Goal: Task Accomplishment & Management: Use online tool/utility

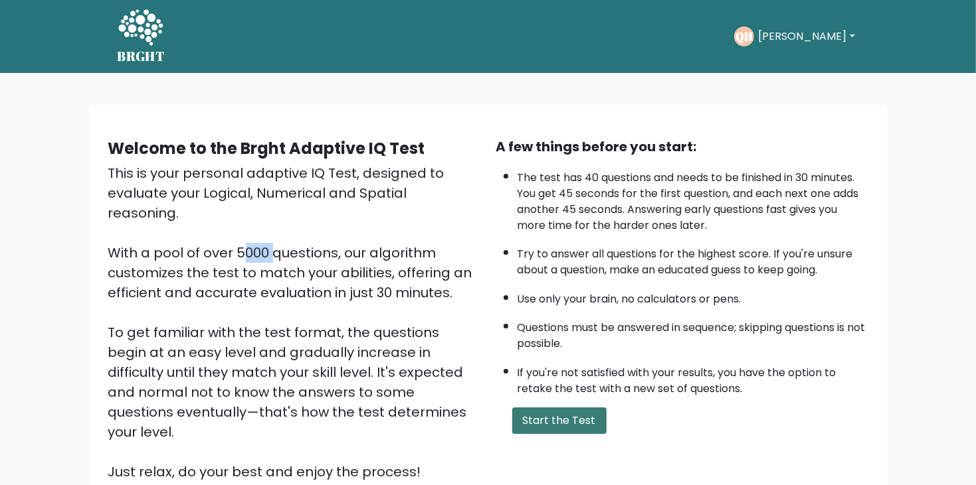
drag, startPoint x: 116, startPoint y: 234, endPoint x: 517, endPoint y: 434, distance: 447.9
click at [517, 434] on div "Welcome to the Brght Adaptive IQ Test This is your personal adaptive IQ Test, d…" at bounding box center [488, 315] width 776 height 356
click at [541, 420] on button "Start the Test" at bounding box center [559, 421] width 94 height 27
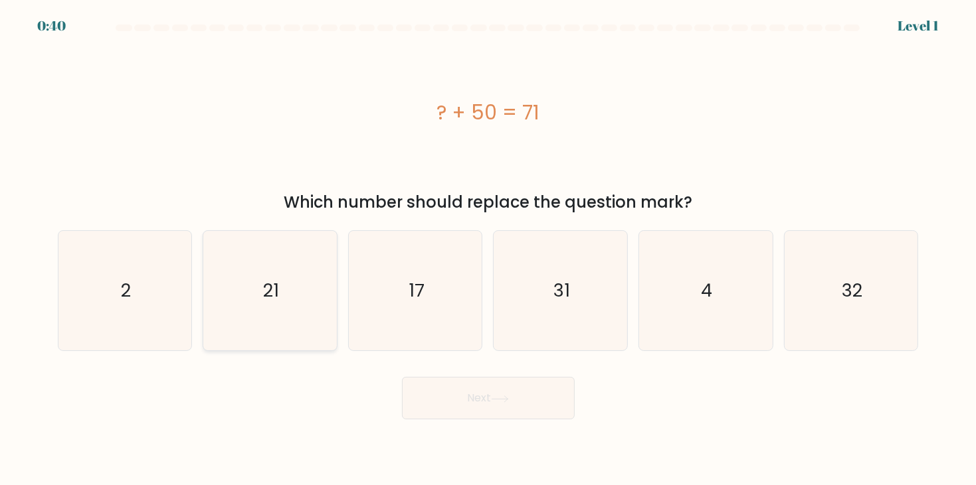
click at [290, 302] on icon "21" at bounding box center [270, 291] width 120 height 120
click at [488, 250] on input "b. 21" at bounding box center [488, 246] width 1 height 7
radio input "true"
click at [507, 399] on icon at bounding box center [499, 399] width 16 height 6
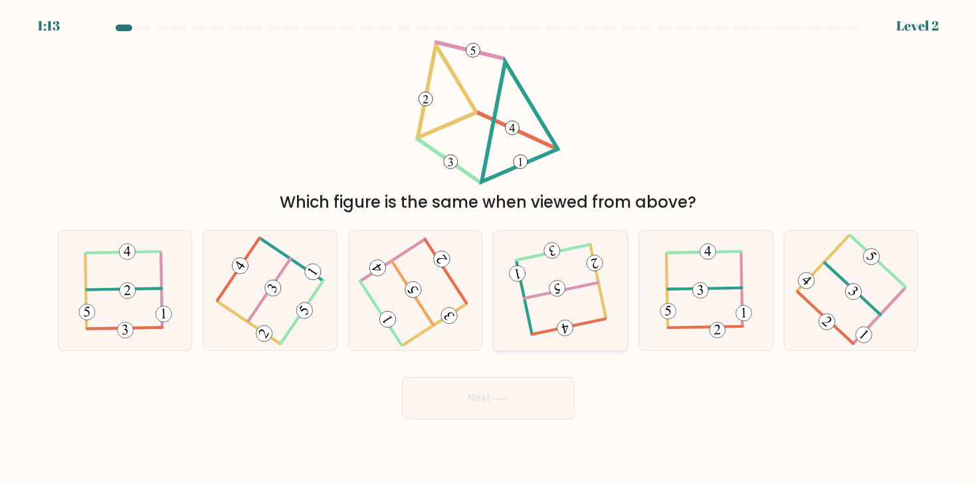
click at [546, 293] on 113 at bounding box center [560, 291] width 73 height 15
click at [489, 250] on input "d." at bounding box center [488, 246] width 1 height 7
radio input "true"
click at [428, 393] on button "Next" at bounding box center [488, 398] width 173 height 43
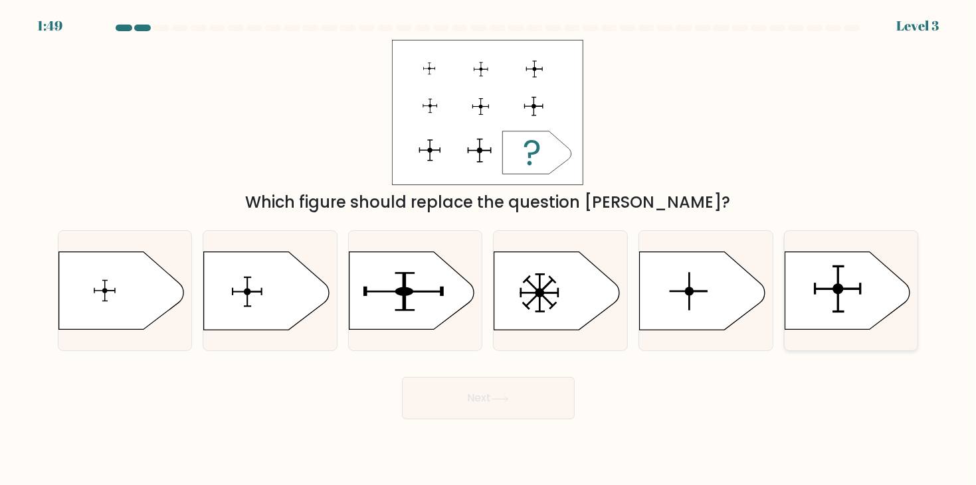
click at [808, 292] on icon at bounding box center [846, 291] width 125 height 78
click at [489, 250] on input "f." at bounding box center [488, 246] width 1 height 7
radio input "true"
click at [481, 411] on button "Next" at bounding box center [488, 398] width 173 height 43
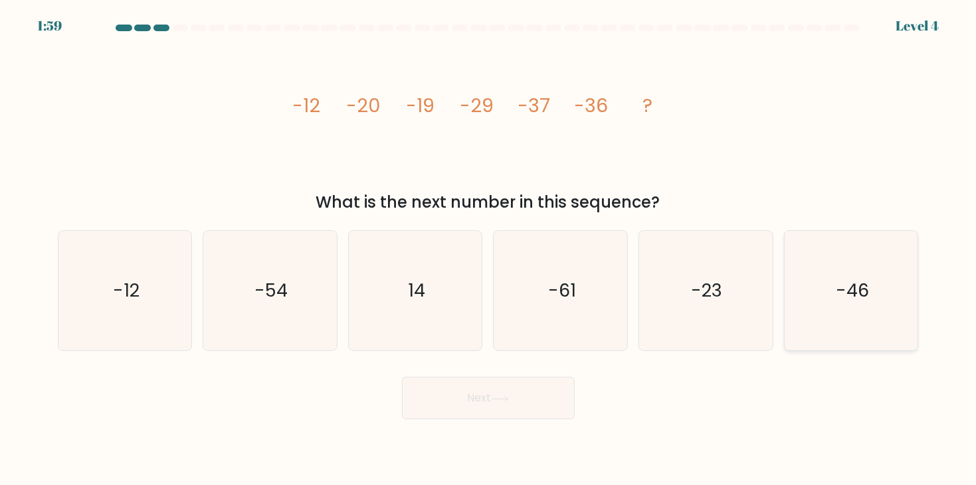
click at [839, 285] on text "-46" at bounding box center [851, 291] width 33 height 25
click at [489, 250] on input "f. -46" at bounding box center [488, 246] width 1 height 7
radio input "true"
click at [522, 406] on button "Next" at bounding box center [488, 398] width 173 height 43
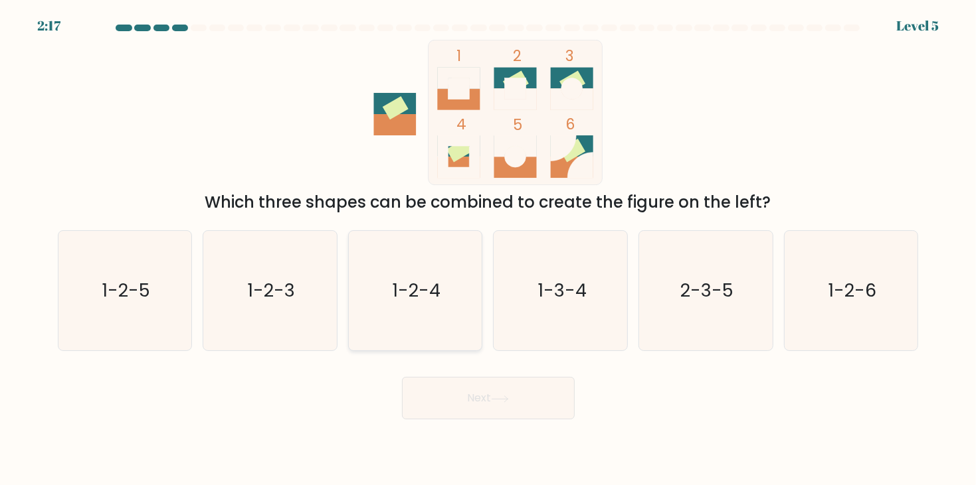
click at [418, 275] on icon "1-2-4" at bounding box center [415, 291] width 120 height 120
click at [488, 250] on input "c. 1-2-4" at bounding box center [488, 246] width 1 height 7
radio input "true"
click at [471, 383] on button "Next" at bounding box center [488, 398] width 173 height 43
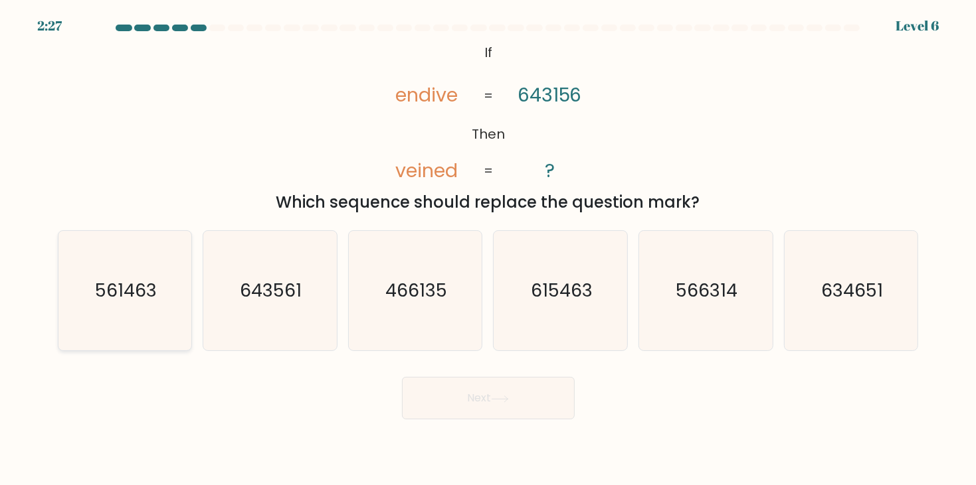
click at [141, 284] on text "561463" at bounding box center [126, 291] width 62 height 25
click at [488, 250] on input "a. 561463" at bounding box center [488, 246] width 1 height 7
radio input "true"
click at [412, 383] on button "Next" at bounding box center [488, 398] width 173 height 43
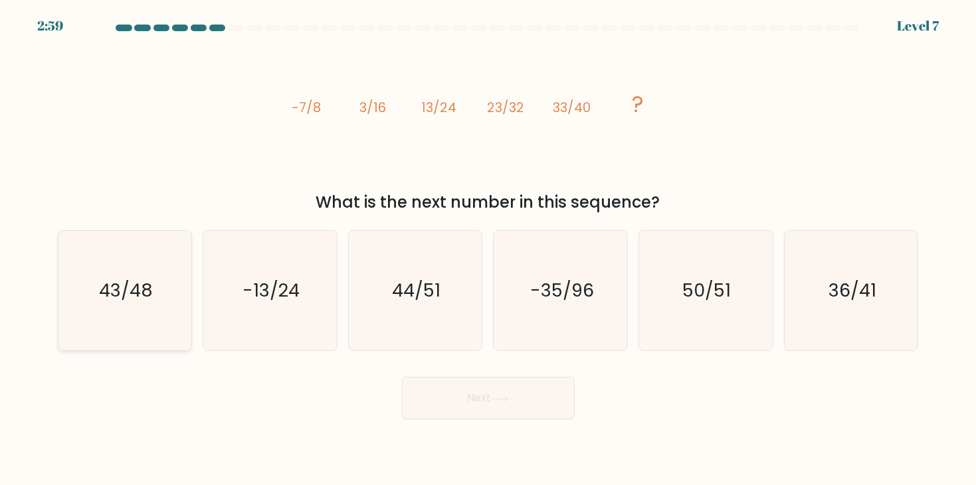
click at [139, 325] on icon "43/48" at bounding box center [125, 291] width 120 height 120
click at [488, 250] on input "a. 43/48" at bounding box center [488, 246] width 1 height 7
radio input "true"
click at [496, 410] on button "Next" at bounding box center [488, 398] width 173 height 43
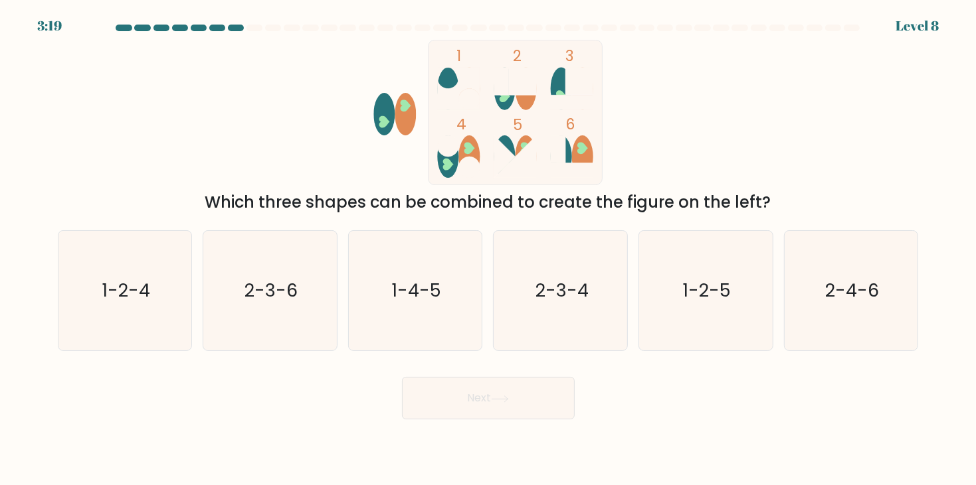
click at [554, 120] on rect at bounding box center [515, 112] width 174 height 145
drag, startPoint x: 290, startPoint y: 328, endPoint x: 311, endPoint y: 346, distance: 27.8
click at [290, 330] on icon "2-3-6" at bounding box center [270, 291] width 120 height 120
click at [488, 250] on input "b. 2-3-6" at bounding box center [488, 246] width 1 height 7
radio input "true"
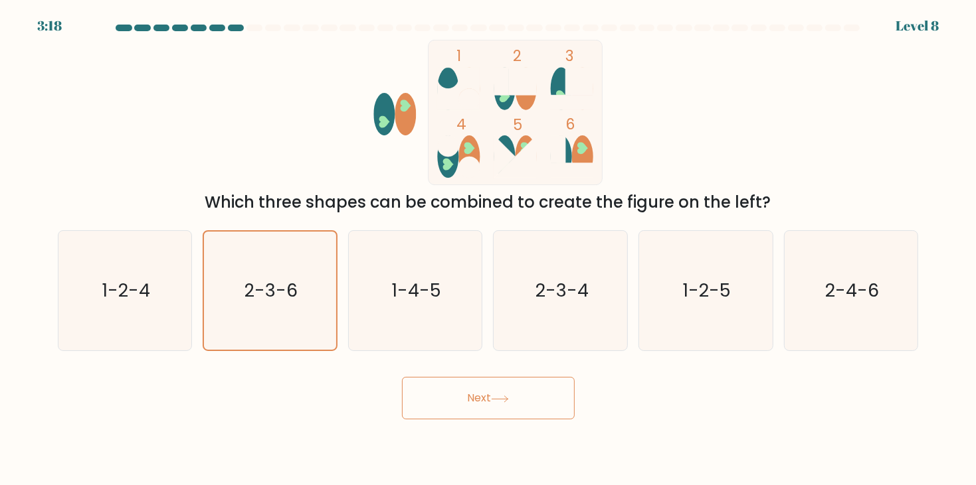
click at [456, 396] on button "Next" at bounding box center [488, 398] width 173 height 43
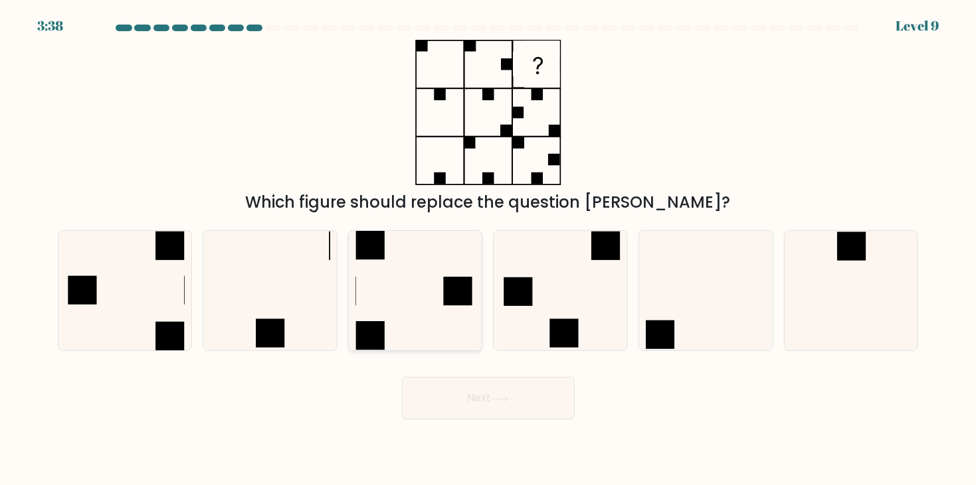
click at [447, 336] on icon at bounding box center [415, 291] width 120 height 120
click at [488, 250] on input "c." at bounding box center [488, 246] width 1 height 7
radio input "true"
click at [481, 394] on button "Next" at bounding box center [488, 398] width 173 height 43
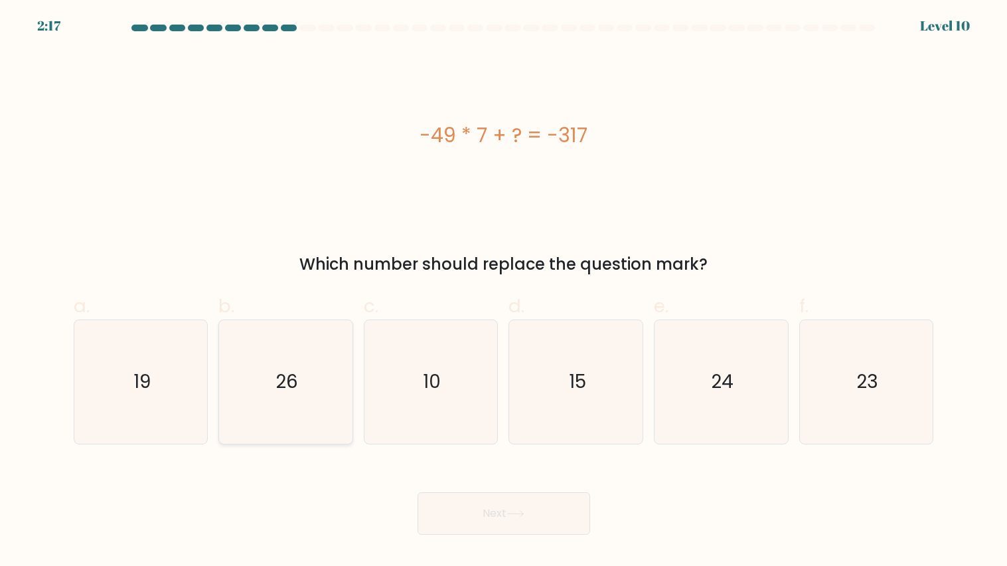
click at [290, 358] on icon "26" at bounding box center [286, 382] width 124 height 124
click at [504, 292] on input "b. 26" at bounding box center [504, 287] width 1 height 9
radio input "true"
click at [531, 485] on button "Next" at bounding box center [504, 513] width 173 height 43
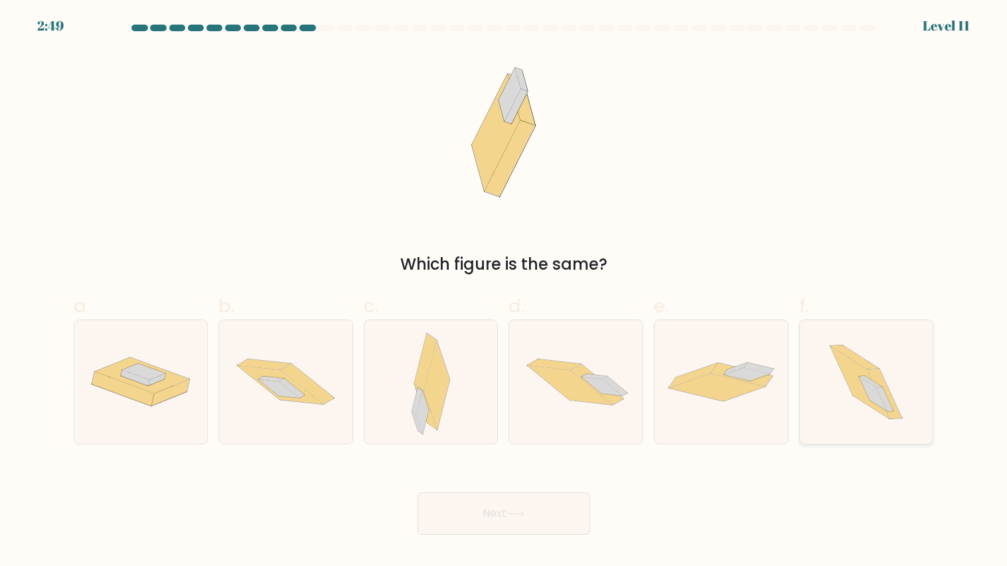
drag, startPoint x: 845, startPoint y: 412, endPoint x: 841, endPoint y: 404, distance: 9.8
click at [841, 404] on icon at bounding box center [867, 382] width 110 height 124
click at [505, 292] on input "f." at bounding box center [504, 287] width 1 height 9
radio input "true"
click at [503, 485] on button "Next" at bounding box center [504, 513] width 173 height 43
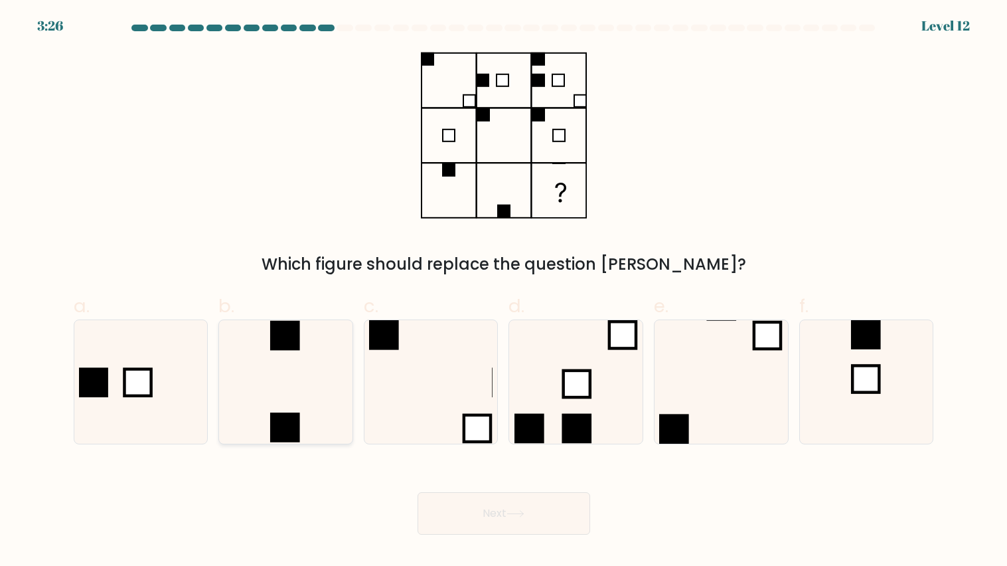
click at [308, 381] on icon at bounding box center [286, 382] width 124 height 124
click at [504, 292] on input "b." at bounding box center [504, 287] width 1 height 9
radio input "true"
click at [473, 485] on button "Next" at bounding box center [504, 513] width 173 height 43
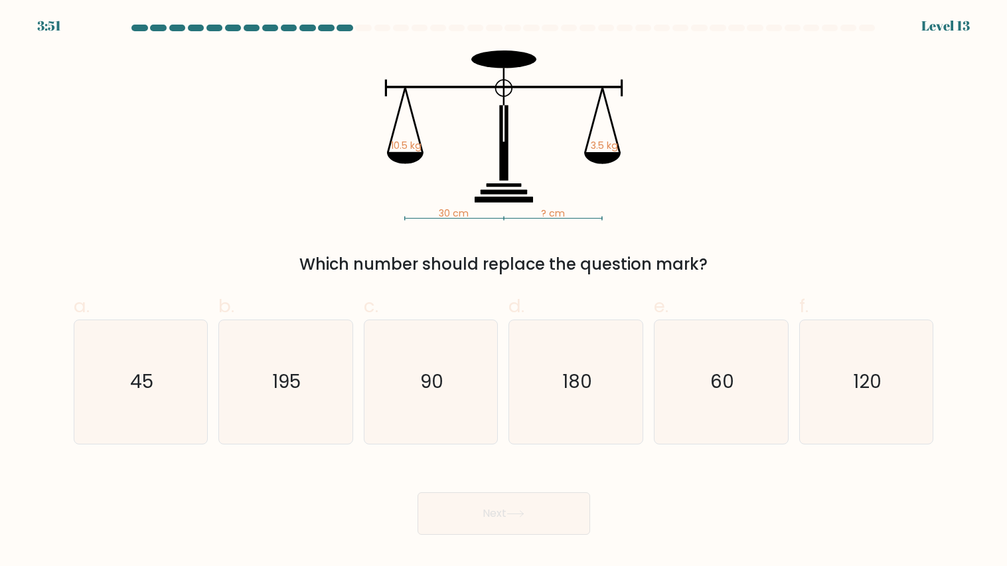
drag, startPoint x: 421, startPoint y: 166, endPoint x: 377, endPoint y: 95, distance: 83.5
click at [377, 95] on icon "30 cm ? cm 10.5 kg 3.5 kg" at bounding box center [504, 135] width 398 height 170
click at [411, 121] on icon "30 cm ? cm 10.5 kg 3.5 kg" at bounding box center [504, 135] width 398 height 170
drag, startPoint x: 469, startPoint y: 201, endPoint x: 397, endPoint y: 185, distance: 73.5
click at [397, 185] on icon "30 cm ? cm 10.5 kg 3.5 kg" at bounding box center [504, 135] width 398 height 170
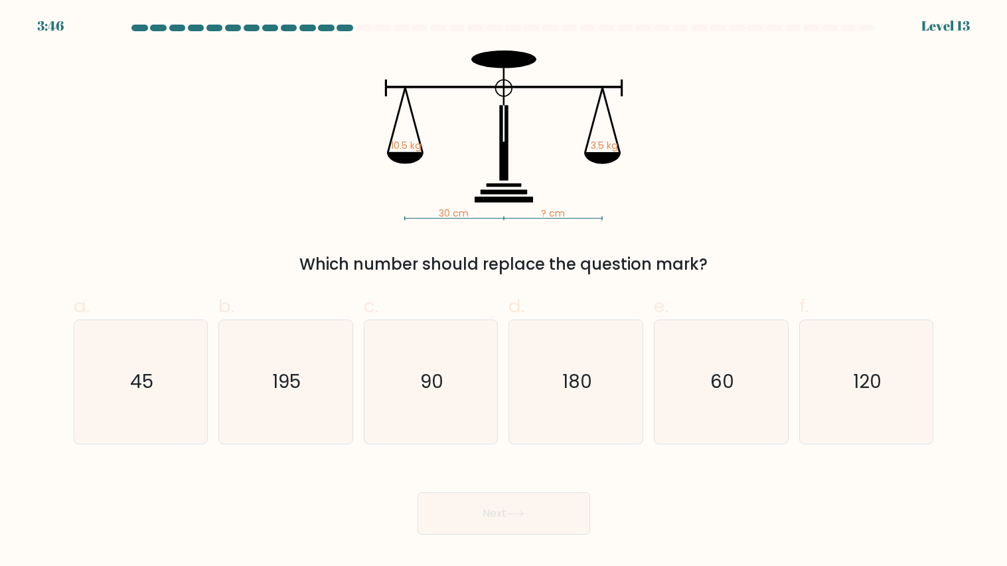
drag, startPoint x: 327, startPoint y: 33, endPoint x: 461, endPoint y: 105, distance: 152.4
click at [331, 41] on form at bounding box center [503, 280] width 1007 height 510
click at [484, 105] on icon "30 cm ? cm 10.5 kg 3.5 kg" at bounding box center [504, 135] width 398 height 170
click at [465, 119] on icon "30 cm ? cm 10.5 kg 3.5 kg" at bounding box center [504, 135] width 398 height 170
drag, startPoint x: 801, startPoint y: 350, endPoint x: 791, endPoint y: 347, distance: 10.3
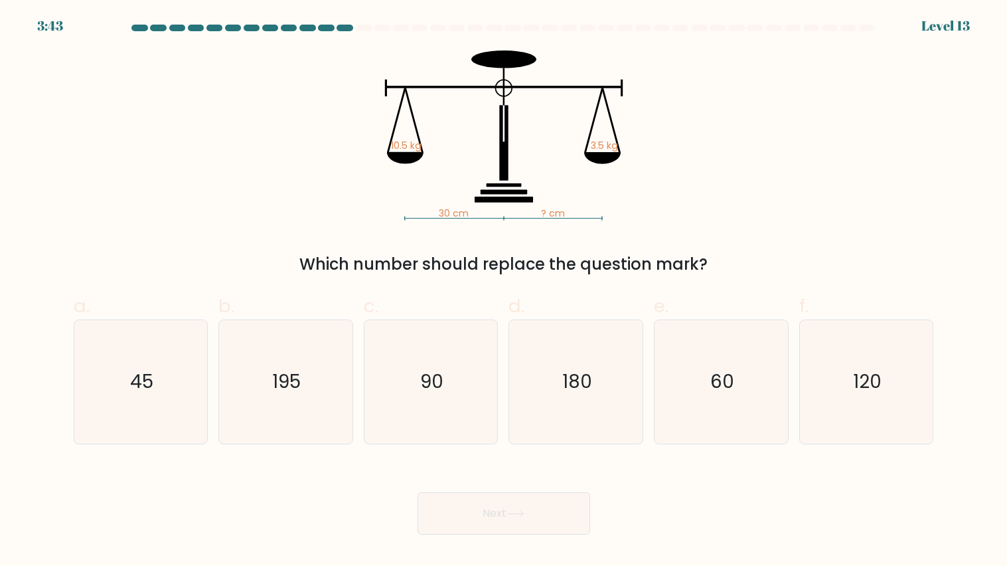
click at [800, 345] on div "120" at bounding box center [867, 381] width 135 height 125
click at [505, 292] on input "f. 120" at bounding box center [504, 287] width 1 height 9
radio input "true"
click at [502, 485] on button "Next" at bounding box center [504, 513] width 173 height 43
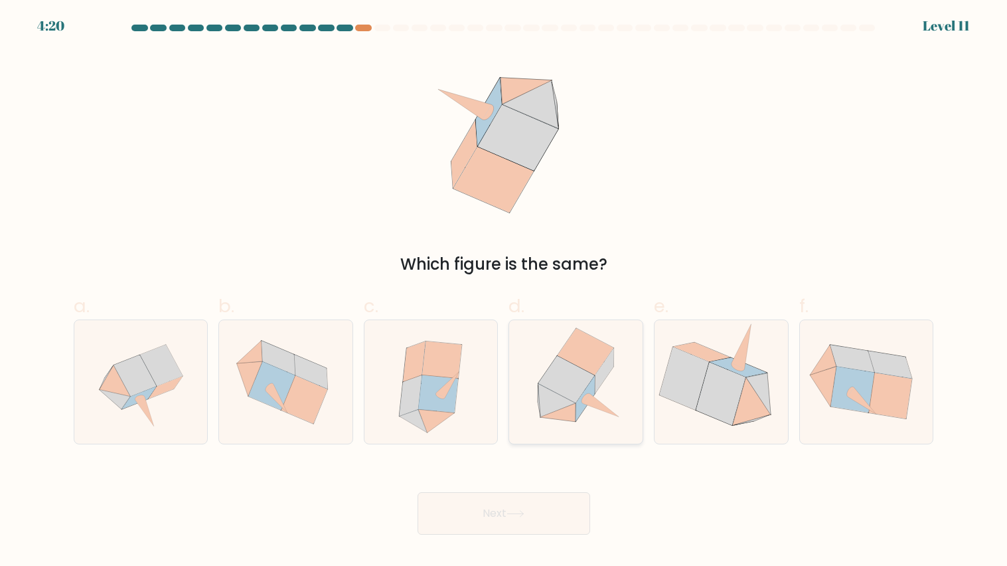
drag, startPoint x: 572, startPoint y: 393, endPoint x: 592, endPoint y: 412, distance: 27.3
click at [572, 391] on icon at bounding box center [567, 379] width 56 height 47
click at [505, 292] on input "d." at bounding box center [504, 287] width 1 height 9
radio input "true"
click at [530, 485] on button "Next" at bounding box center [504, 513] width 173 height 43
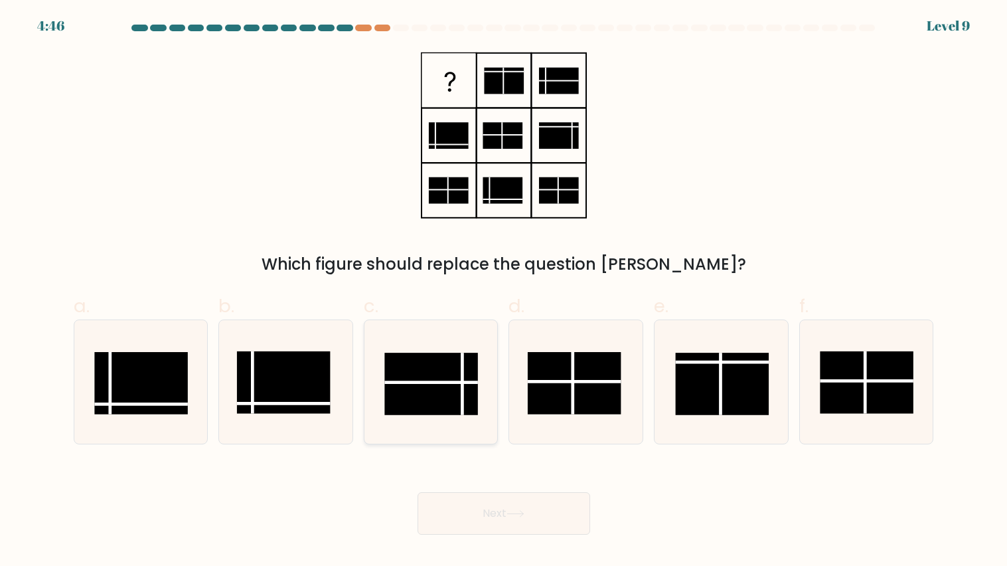
click at [444, 391] on rect at bounding box center [432, 384] width 94 height 62
click at [504, 292] on input "c." at bounding box center [504, 287] width 1 height 9
radio input "true"
click at [511, 485] on button "Next" at bounding box center [504, 513] width 173 height 43
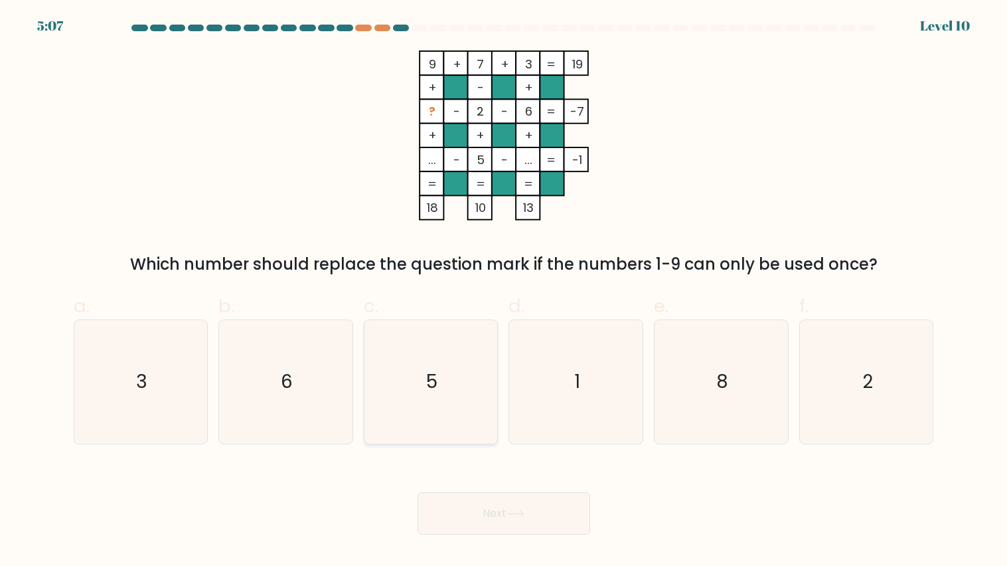
click at [458, 402] on icon "5" at bounding box center [431, 382] width 124 height 124
click at [504, 292] on input "c. 5" at bounding box center [504, 287] width 1 height 9
radio input "true"
click at [90, 406] on icon "3" at bounding box center [141, 382] width 124 height 124
click at [504, 292] on input "a. 3" at bounding box center [504, 287] width 1 height 9
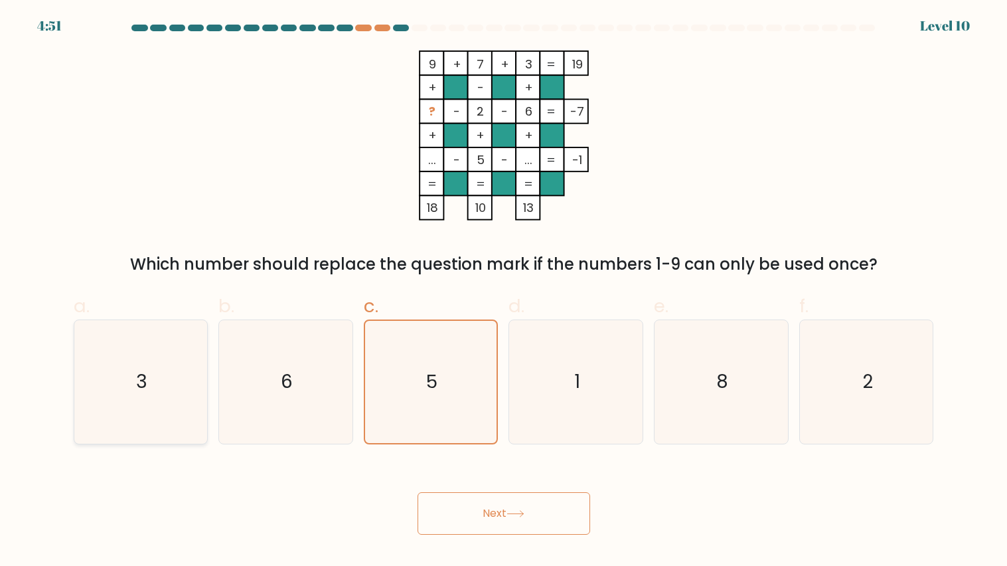
radio input "true"
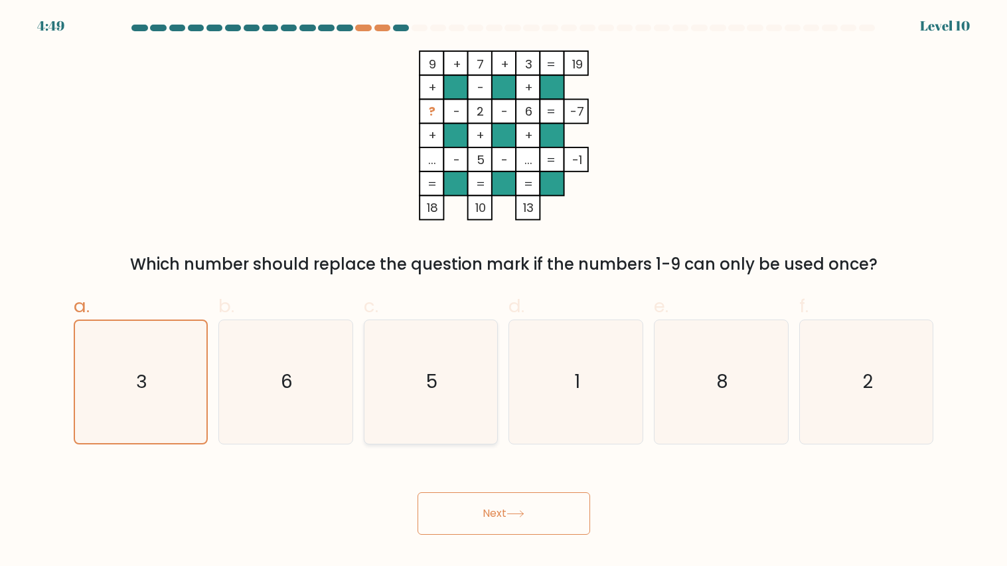
click at [408, 410] on icon "5" at bounding box center [431, 382] width 124 height 124
click at [504, 292] on input "c. 5" at bounding box center [504, 287] width 1 height 9
radio input "true"
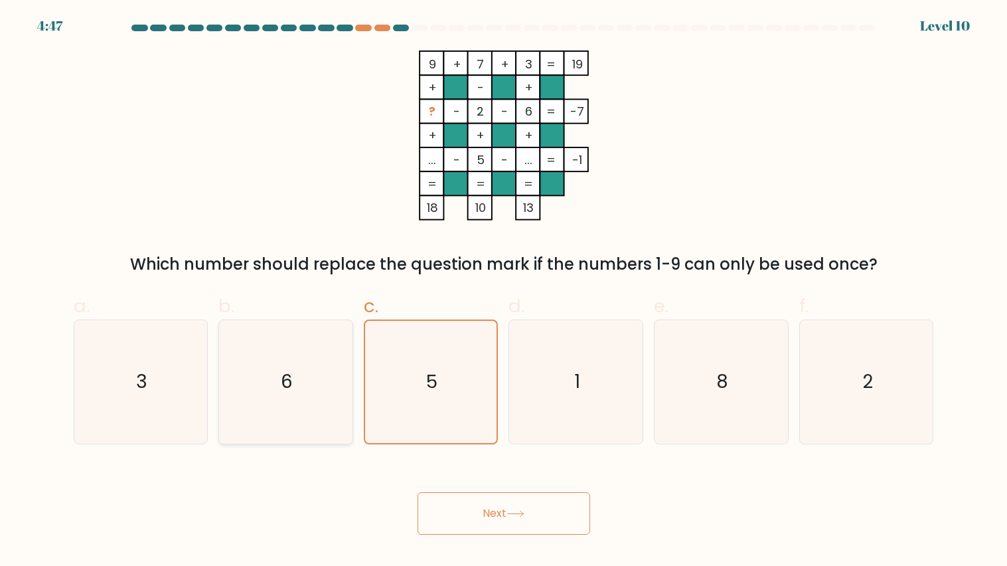
click at [306, 416] on icon "6" at bounding box center [286, 382] width 124 height 124
click at [504, 292] on input "b. 6" at bounding box center [504, 287] width 1 height 9
radio input "true"
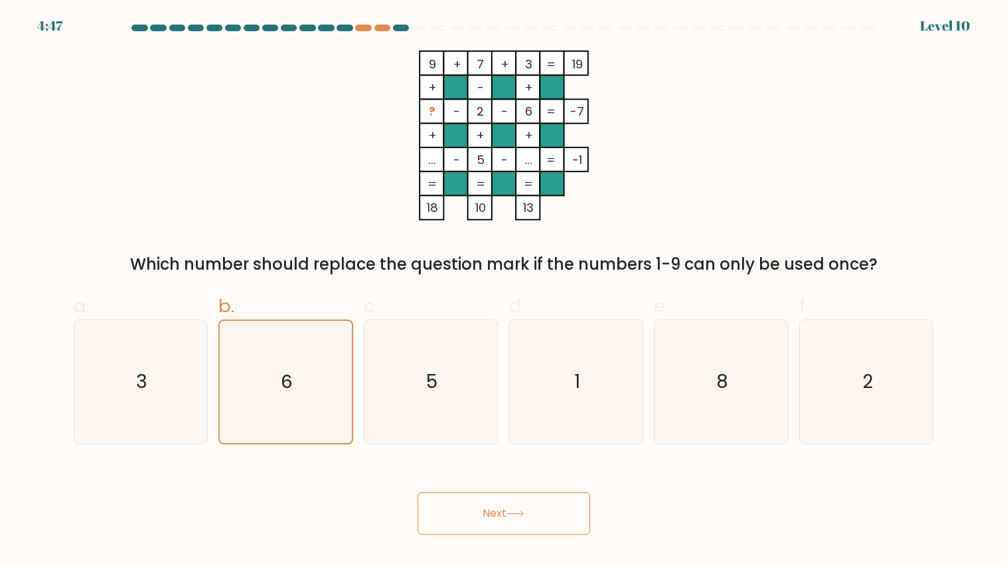
click at [491, 485] on button "Next" at bounding box center [504, 513] width 173 height 43
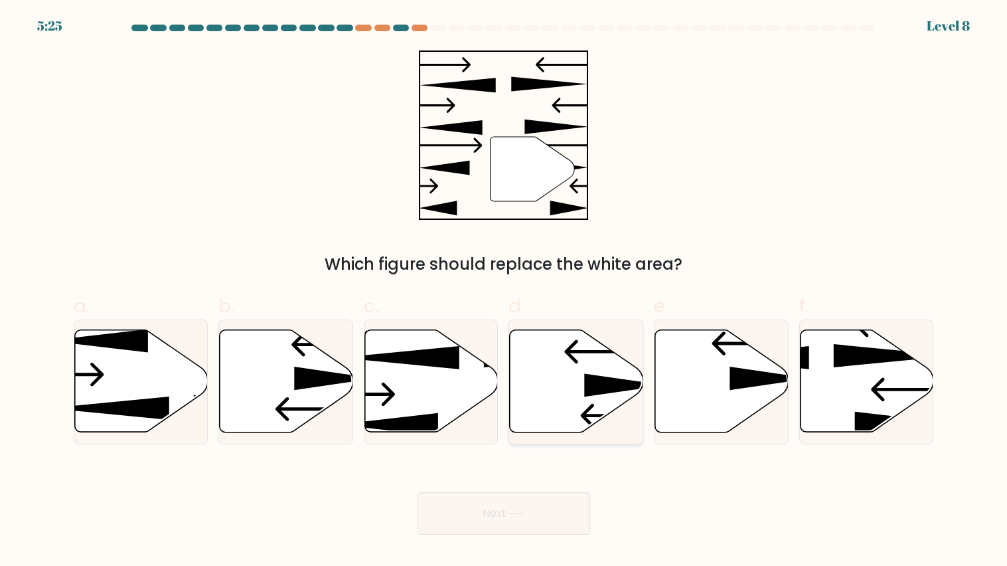
click at [588, 391] on icon at bounding box center [575, 381] width 133 height 104
click at [505, 292] on input "d." at bounding box center [504, 287] width 1 height 9
radio input "true"
click at [477, 485] on button "Next" at bounding box center [504, 513] width 173 height 43
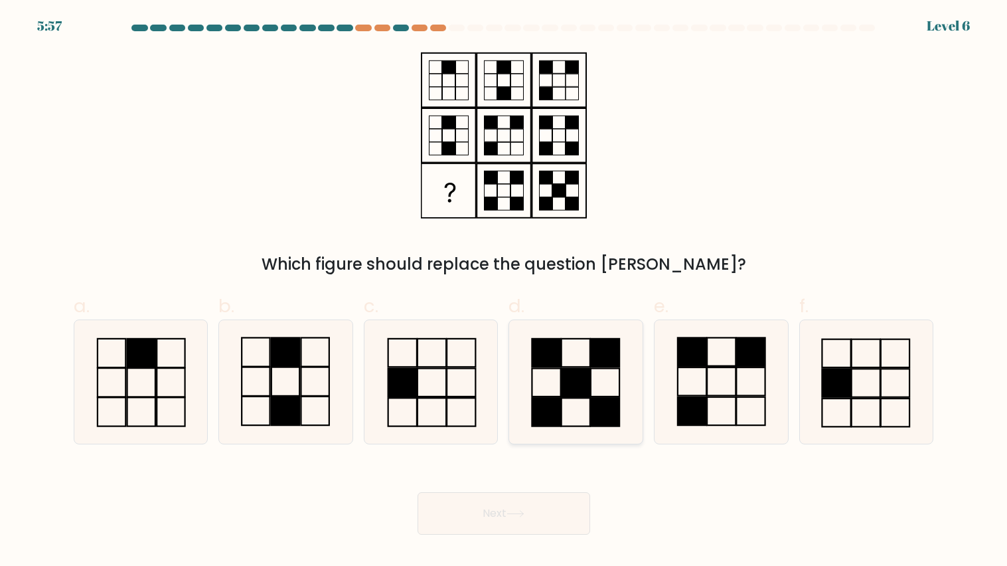
click at [563, 396] on rect at bounding box center [575, 382] width 29 height 28
click at [505, 292] on input "d." at bounding box center [504, 287] width 1 height 9
radio input "true"
click at [507, 485] on button "Next" at bounding box center [504, 513] width 173 height 43
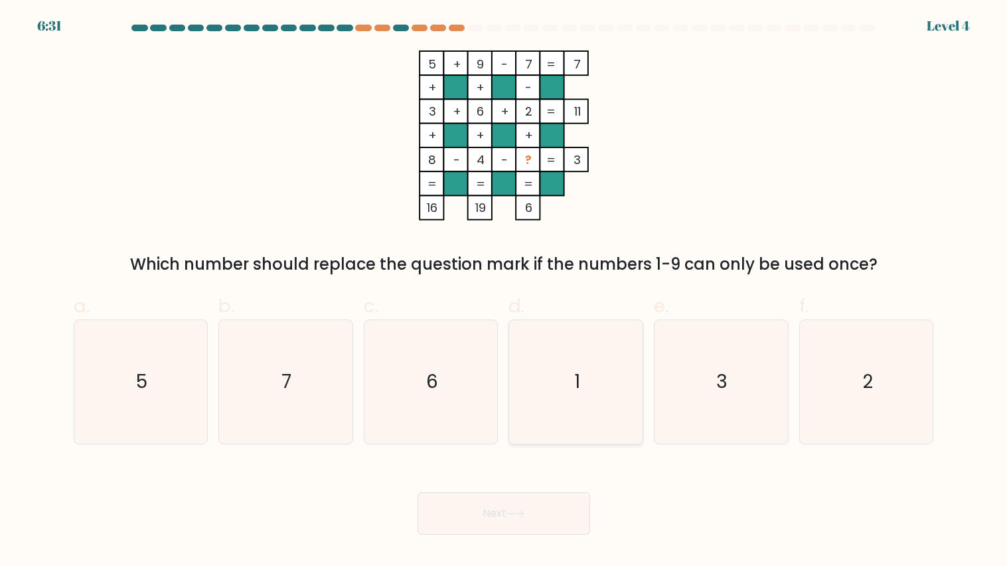
drag, startPoint x: 555, startPoint y: 347, endPoint x: 551, endPoint y: 442, distance: 95.1
click at [553, 359] on icon "1" at bounding box center [577, 382] width 124 height 124
click at [505, 292] on input "d. 1" at bounding box center [504, 287] width 1 height 9
radio input "true"
drag, startPoint x: 559, startPoint y: 557, endPoint x: 555, endPoint y: 544, distance: 13.4
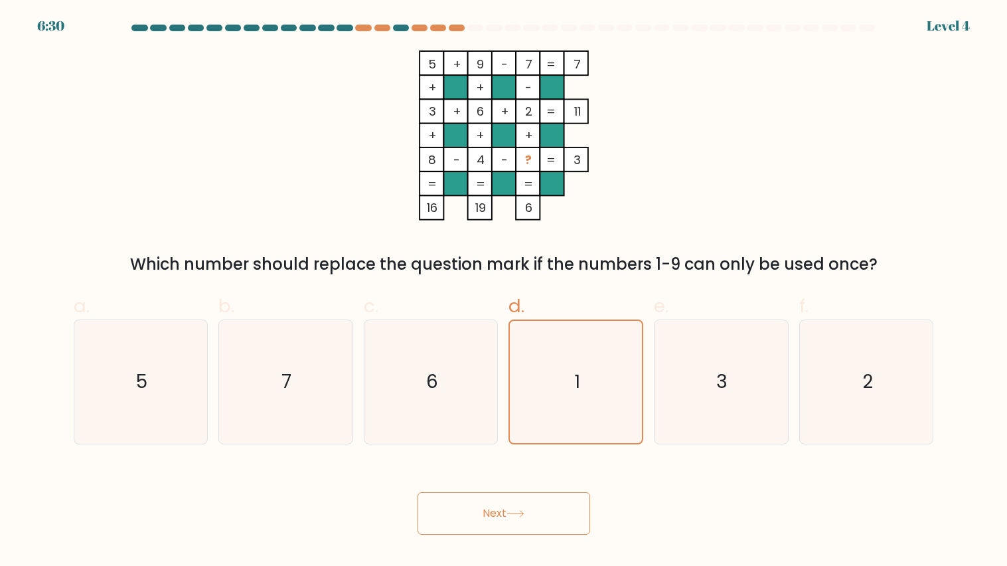
click at [557, 485] on body "6:30 Level 4" at bounding box center [503, 283] width 1007 height 566
click at [538, 485] on button "Next" at bounding box center [504, 513] width 173 height 43
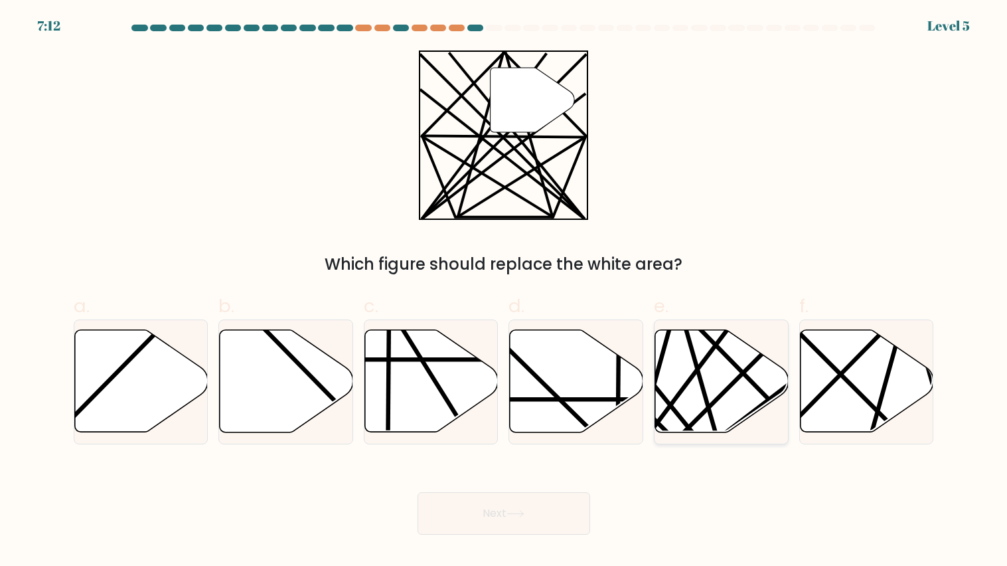
drag, startPoint x: 721, startPoint y: 351, endPoint x: 697, endPoint y: 362, distance: 26.2
click at [716, 347] on g at bounding box center [676, 437] width 266 height 266
click at [505, 292] on input "e." at bounding box center [504, 287] width 1 height 9
radio input "true"
drag, startPoint x: 503, startPoint y: 524, endPoint x: 497, endPoint y: 517, distance: 8.9
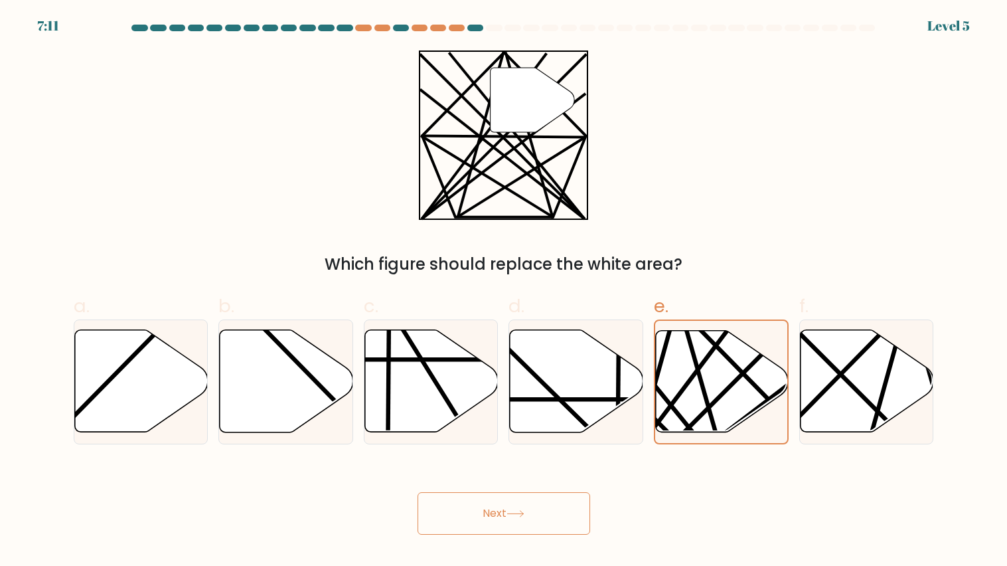
click at [501, 485] on button "Next" at bounding box center [504, 513] width 173 height 43
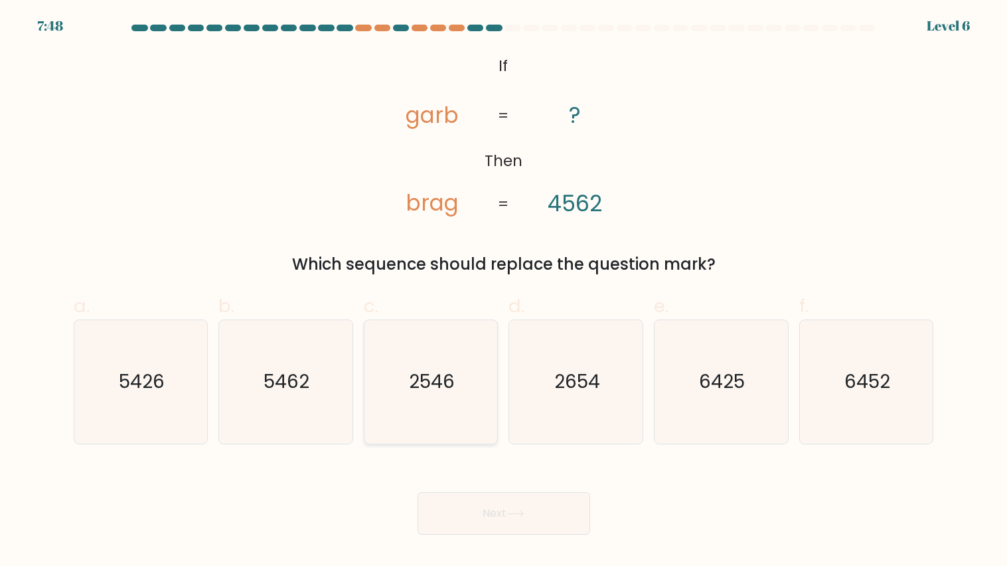
click at [419, 363] on icon "2546" at bounding box center [431, 382] width 124 height 124
click at [504, 292] on input "c. 2546" at bounding box center [504, 287] width 1 height 9
radio input "true"
drag, startPoint x: 572, startPoint y: 416, endPoint x: 564, endPoint y: 485, distance: 70.3
click at [572, 418] on icon "2654" at bounding box center [577, 382] width 124 height 124
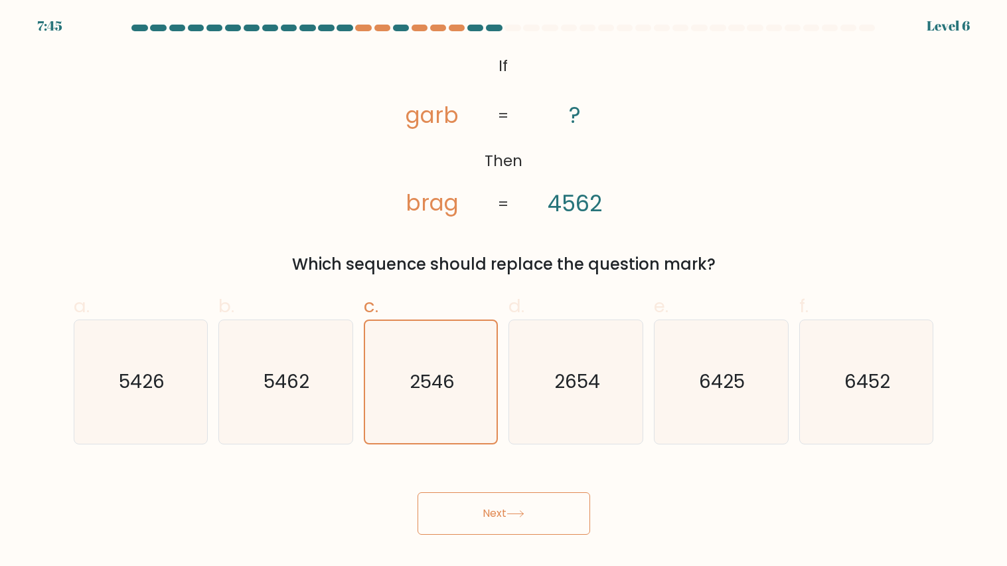
click at [505, 292] on input "d. 2654" at bounding box center [504, 287] width 1 height 9
radio input "true"
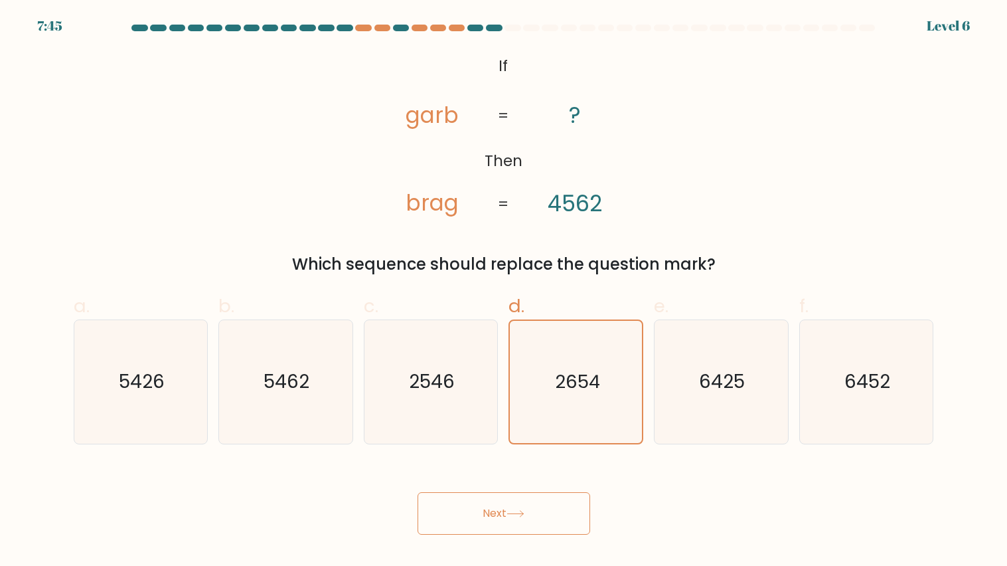
click at [530, 485] on body "7:45 Level 6 If" at bounding box center [503, 283] width 1007 height 566
click at [536, 485] on button "Next" at bounding box center [504, 513] width 173 height 43
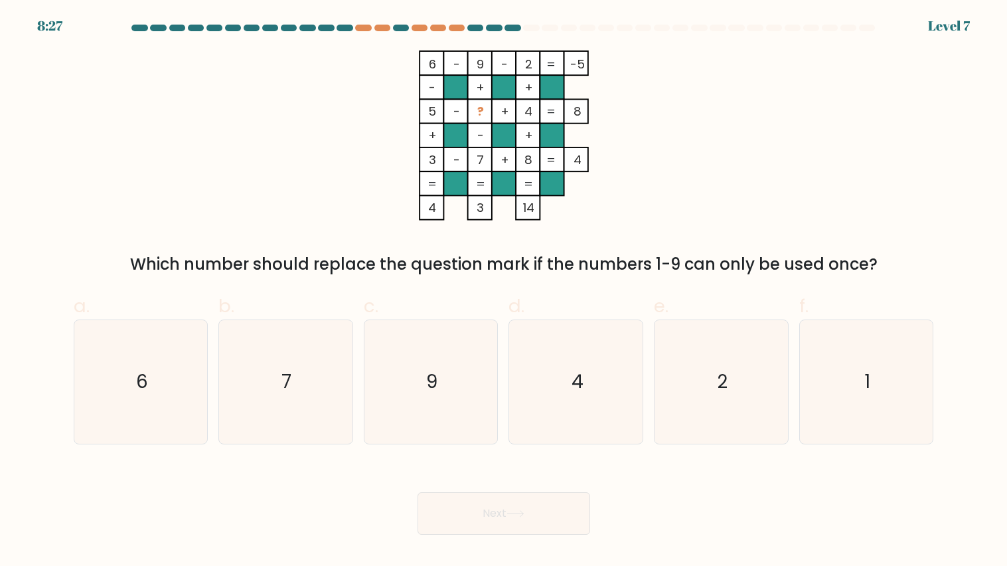
drag, startPoint x: 472, startPoint y: 57, endPoint x: 487, endPoint y: 66, distance: 17.0
click at [487, 66] on rect at bounding box center [480, 63] width 24 height 24
drag, startPoint x: 561, startPoint y: 69, endPoint x: 357, endPoint y: 139, distance: 216.1
click at [357, 139] on icon "6 - 9 - 2 -5 - + + 5 - ? + 4 8 + - + 3 - 7 + 8 = 4 = = = = 4 3 14 =" at bounding box center [504, 135] width 398 height 170
drag, startPoint x: 845, startPoint y: 358, endPoint x: 677, endPoint y: 523, distance: 235.3
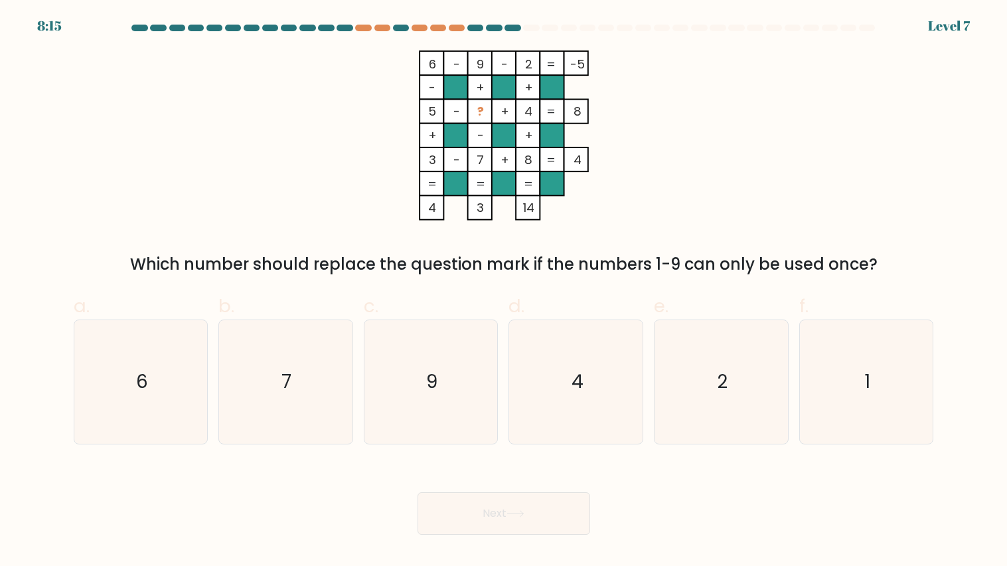
click at [837, 356] on icon "1" at bounding box center [867, 382] width 124 height 124
click at [505, 292] on input "f. 1" at bounding box center [504, 287] width 1 height 9
radio input "true"
click at [553, 485] on button "Next" at bounding box center [504, 513] width 173 height 43
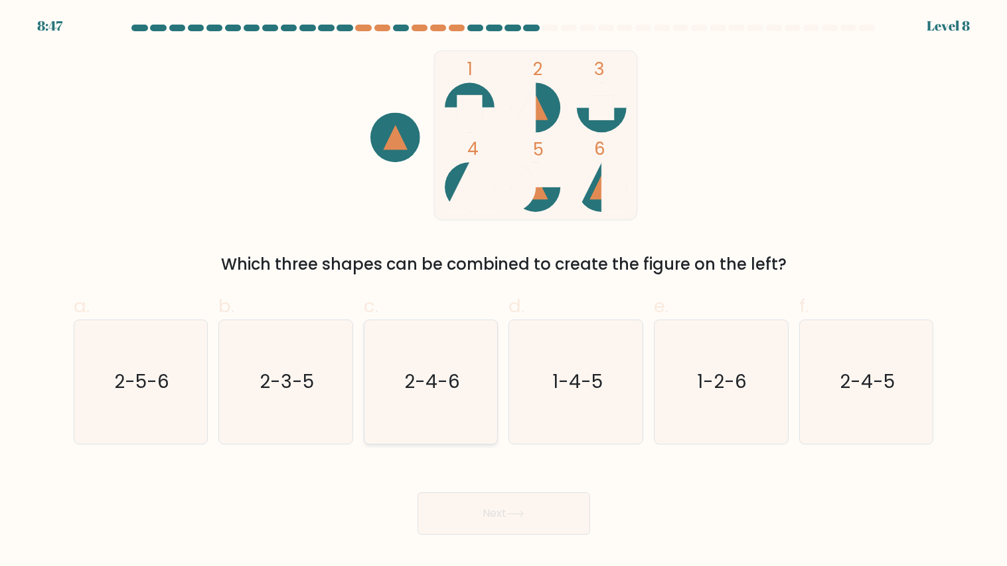
click at [442, 368] on icon "2-4-6" at bounding box center [431, 382] width 124 height 124
click at [470, 485] on button "Next" at bounding box center [504, 513] width 173 height 43
click at [416, 410] on icon "2-4-6" at bounding box center [431, 382] width 124 height 124
click at [504, 292] on input "c. 2-4-6" at bounding box center [504, 287] width 1 height 9
radio input "true"
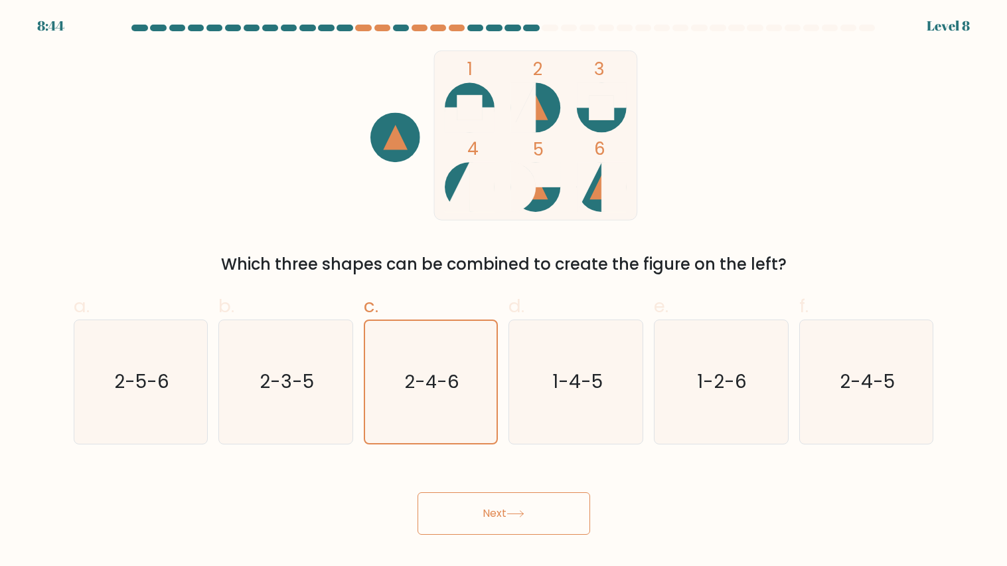
click at [463, 485] on button "Next" at bounding box center [504, 513] width 173 height 43
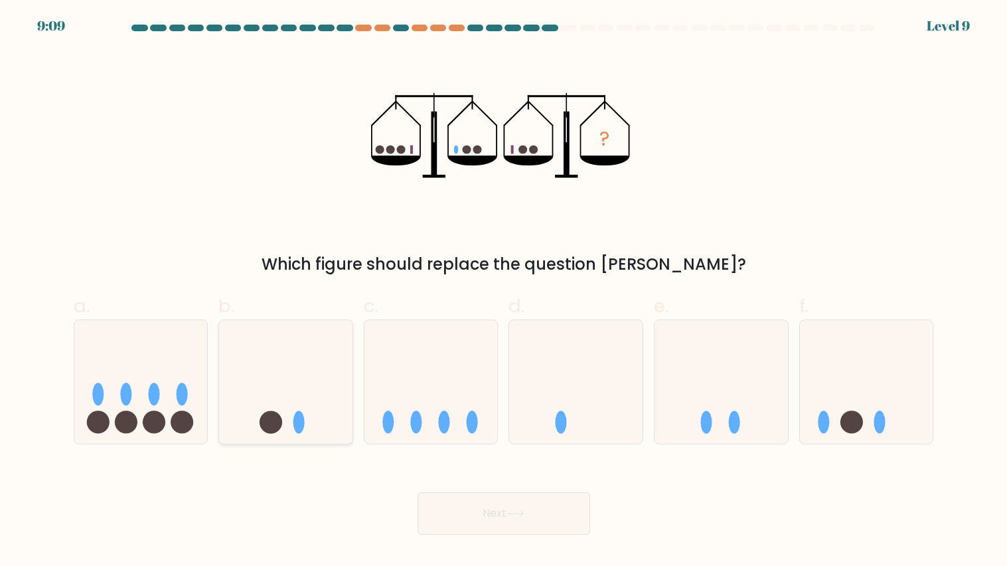
click at [310, 394] on icon at bounding box center [285, 382] width 133 height 110
click at [504, 292] on input "b." at bounding box center [504, 287] width 1 height 9
radio input "true"
click at [507, 485] on button "Next" at bounding box center [504, 513] width 173 height 43
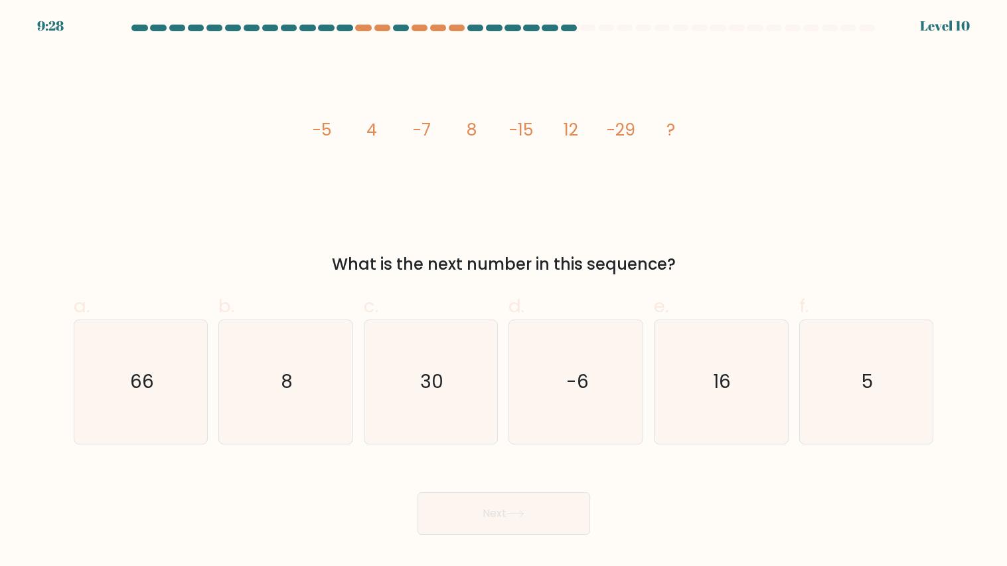
drag, startPoint x: 512, startPoint y: 183, endPoint x: 450, endPoint y: 243, distance: 86.9
click at [450, 247] on div "image/svg+xml -5 4 -7 8 -15 12 -29 ? What is the next number in this sequence?" at bounding box center [504, 163] width 877 height 226
drag, startPoint x: 733, startPoint y: 399, endPoint x: 699, endPoint y: 389, distance: 36.1
click at [694, 385] on icon "16" at bounding box center [721, 382] width 124 height 124
click at [536, 485] on button "Next" at bounding box center [504, 513] width 173 height 43
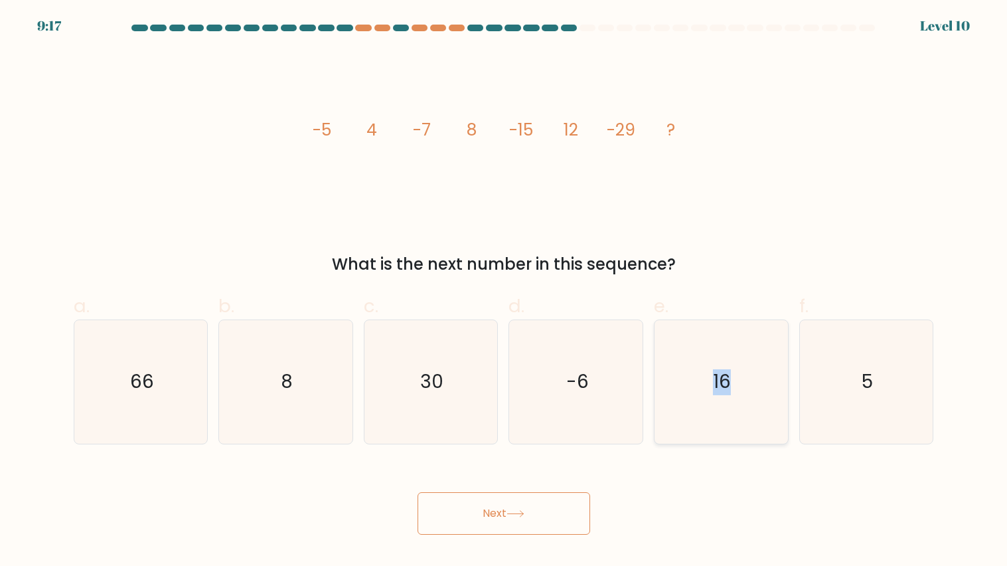
drag, startPoint x: 735, startPoint y: 369, endPoint x: 725, endPoint y: 373, distance: 10.1
click at [732, 369] on icon "16" at bounding box center [721, 382] width 124 height 124
click at [505, 292] on input "e. 16" at bounding box center [504, 287] width 1 height 9
radio input "true"
click at [459, 485] on button "Next" at bounding box center [504, 513] width 173 height 43
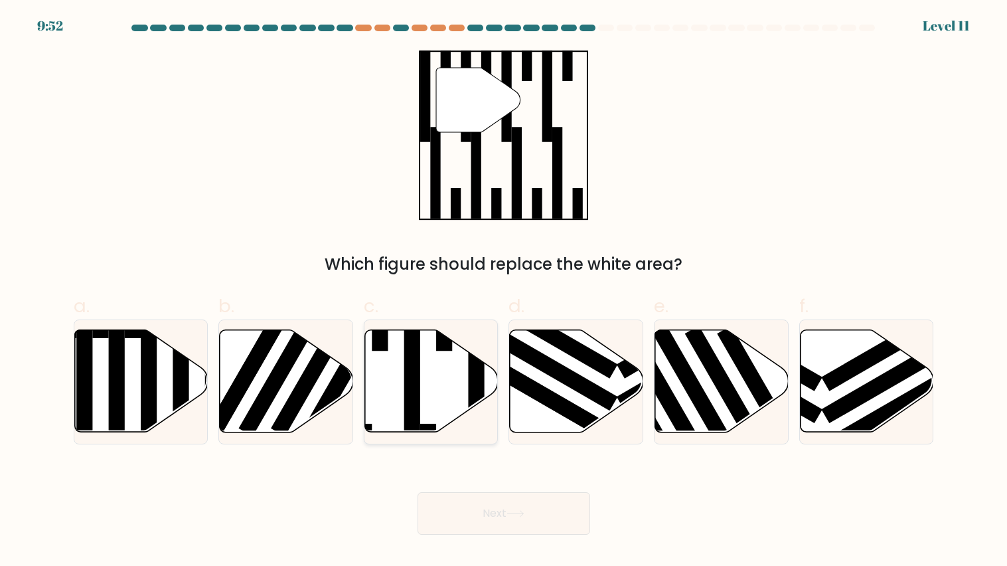
click at [398, 405] on icon at bounding box center [431, 381] width 133 height 102
click at [504, 292] on input "c." at bounding box center [504, 287] width 1 height 9
radio input "true"
drag, startPoint x: 467, startPoint y: 507, endPoint x: 448, endPoint y: 483, distance: 29.8
click at [463, 485] on button "Next" at bounding box center [504, 513] width 173 height 43
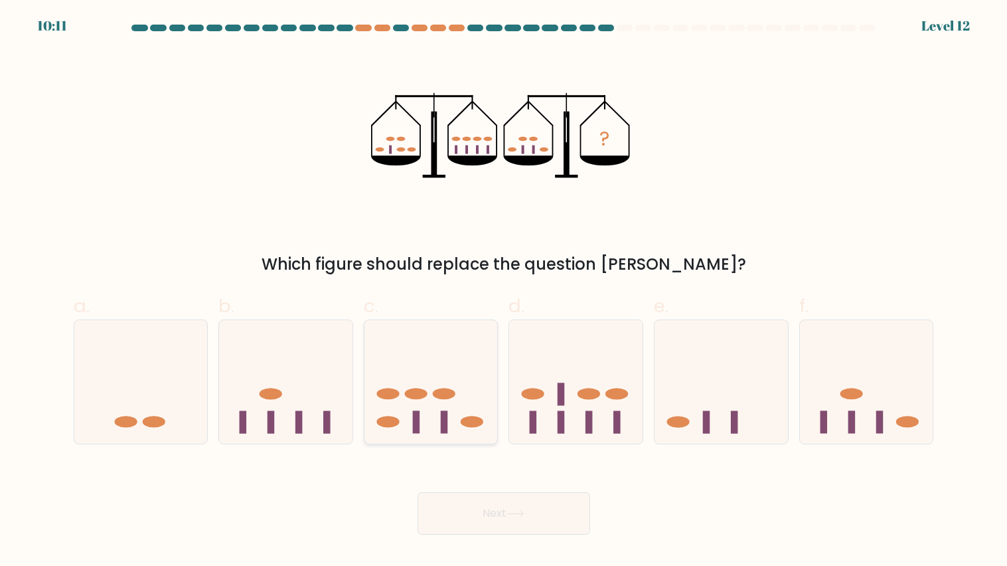
click at [441, 408] on icon at bounding box center [431, 382] width 133 height 110
click at [504, 292] on input "c." at bounding box center [504, 287] width 1 height 9
radio input "true"
click at [874, 403] on icon at bounding box center [866, 382] width 133 height 110
click at [505, 292] on input "f." at bounding box center [504, 287] width 1 height 9
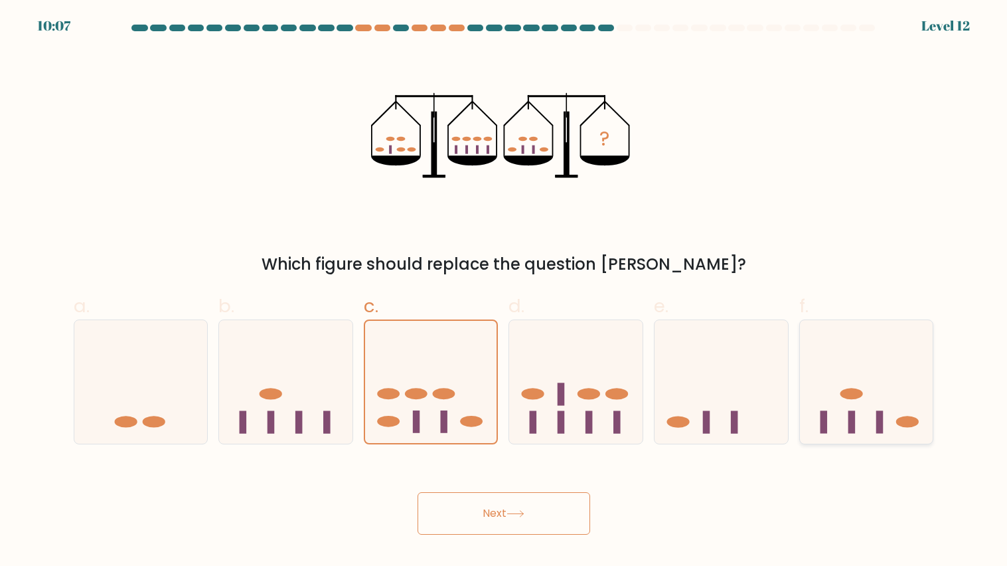
radio input "true"
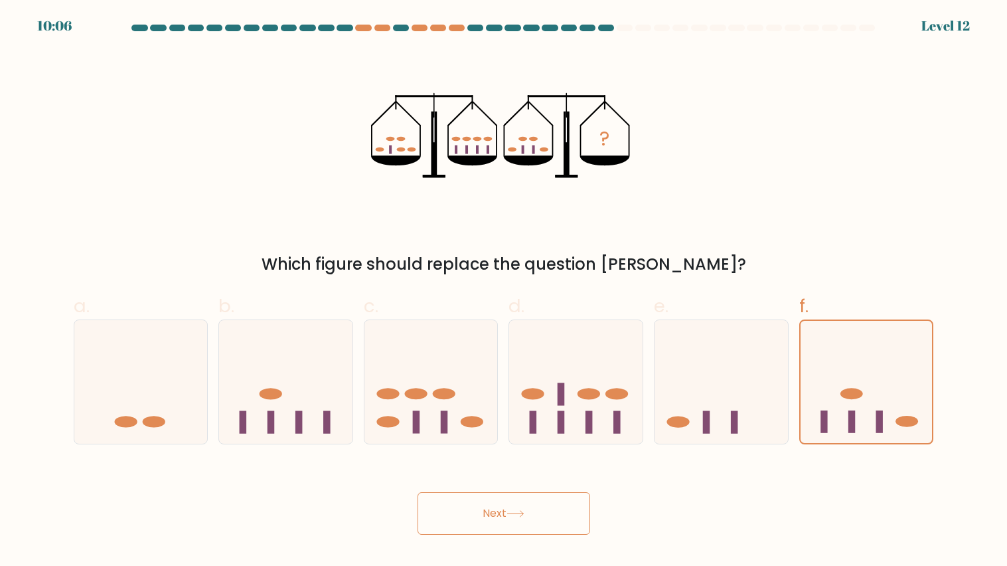
drag, startPoint x: 506, startPoint y: 513, endPoint x: 493, endPoint y: 466, distance: 48.8
click at [504, 485] on button "Next" at bounding box center [504, 513] width 173 height 43
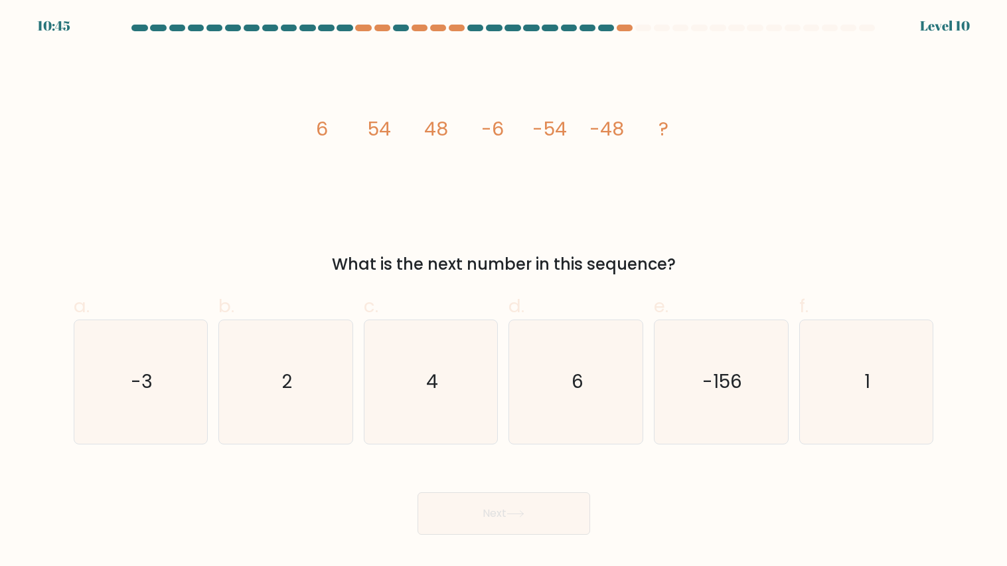
click at [291, 136] on div "image/svg+xml 6 54 48 -6 -54 -48 ? What is the next number in this sequence?" at bounding box center [504, 163] width 877 height 226
click at [662, 322] on icon "-156" at bounding box center [721, 382] width 124 height 124
click at [505, 292] on input "e. -156" at bounding box center [504, 287] width 1 height 9
radio input "true"
click at [436, 353] on icon "4" at bounding box center [431, 382] width 124 height 124
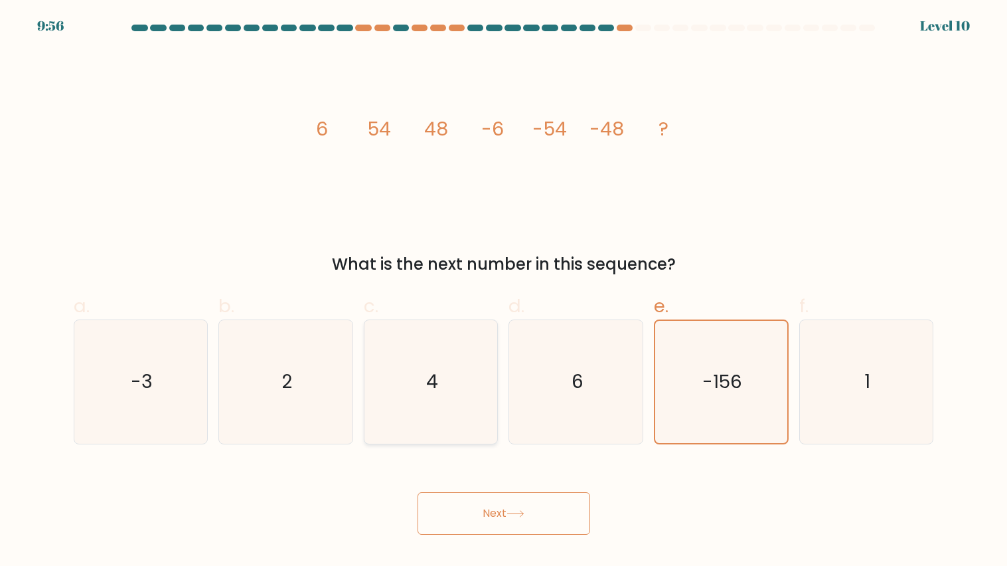
click at [504, 292] on input "c. 4" at bounding box center [504, 287] width 1 height 9
radio input "true"
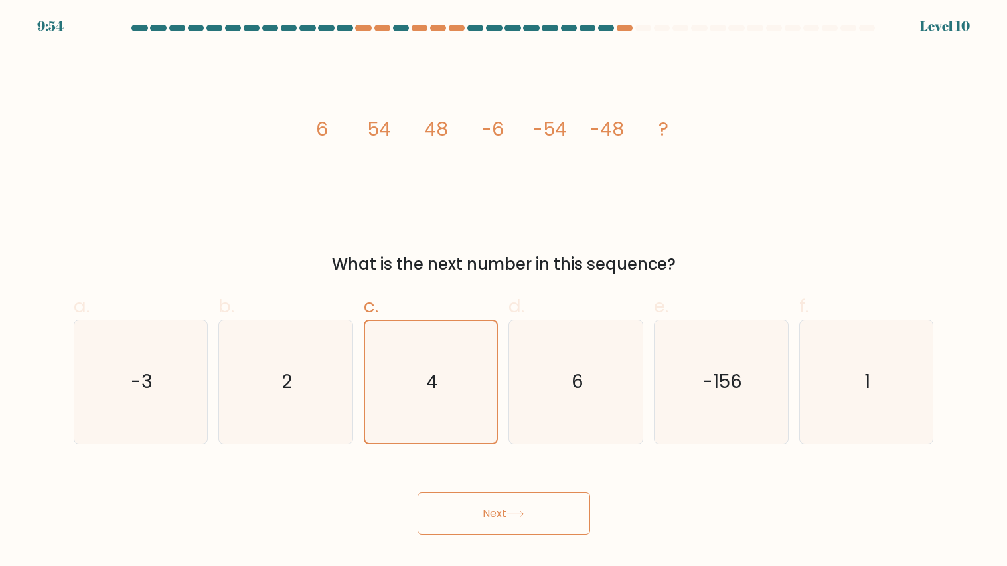
click at [460, 485] on button "Next" at bounding box center [504, 513] width 173 height 43
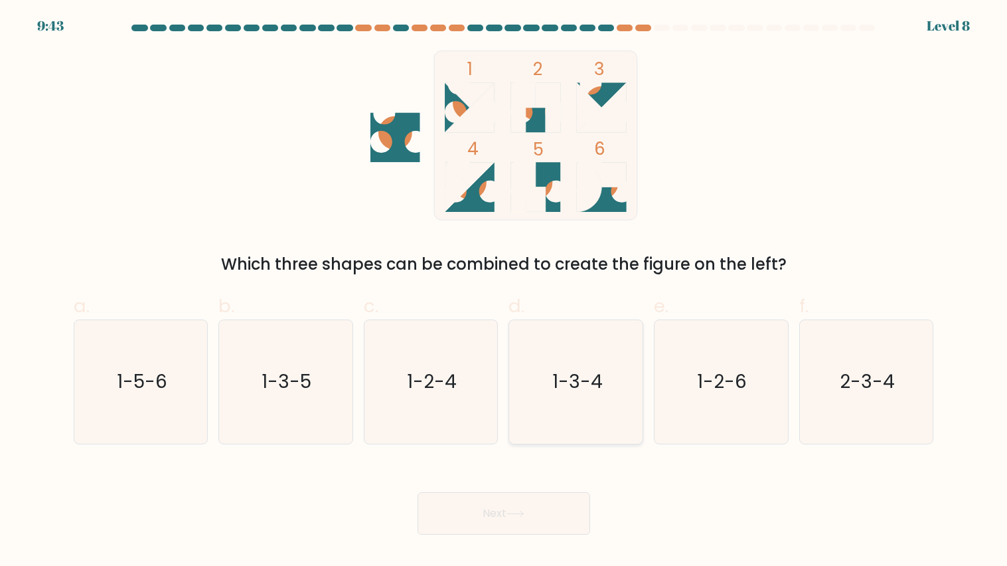
click at [595, 389] on text "1-3-4" at bounding box center [578, 382] width 50 height 26
click at [505, 292] on input "d. 1-3-4" at bounding box center [504, 287] width 1 height 9
radio input "true"
click at [481, 485] on button "Next" at bounding box center [504, 513] width 173 height 43
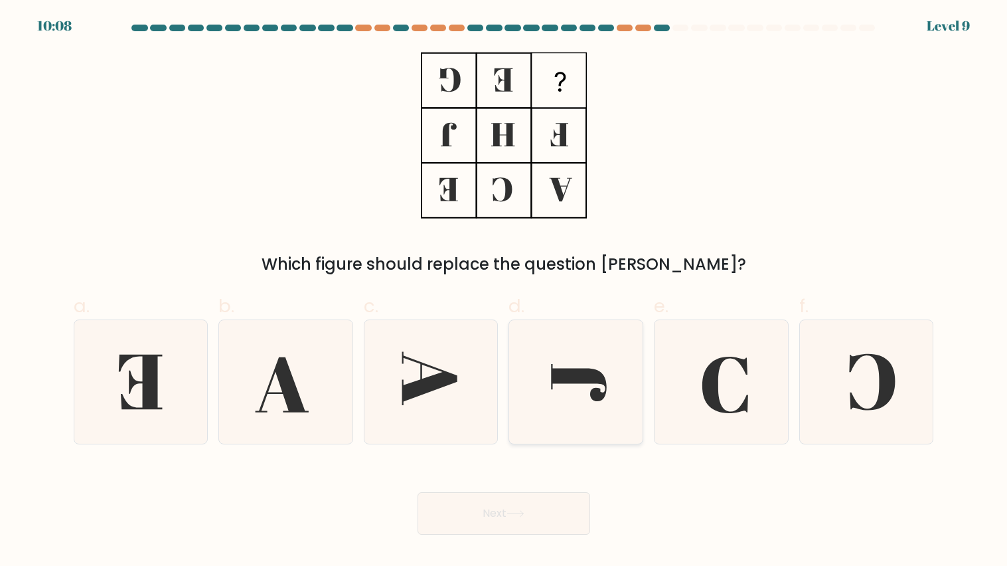
click at [594, 404] on icon at bounding box center [577, 382] width 124 height 124
click at [505, 292] on input "d." at bounding box center [504, 287] width 1 height 9
radio input "true"
click at [571, 485] on div "Next" at bounding box center [504, 497] width 877 height 74
click at [161, 387] on icon at bounding box center [141, 382] width 124 height 124
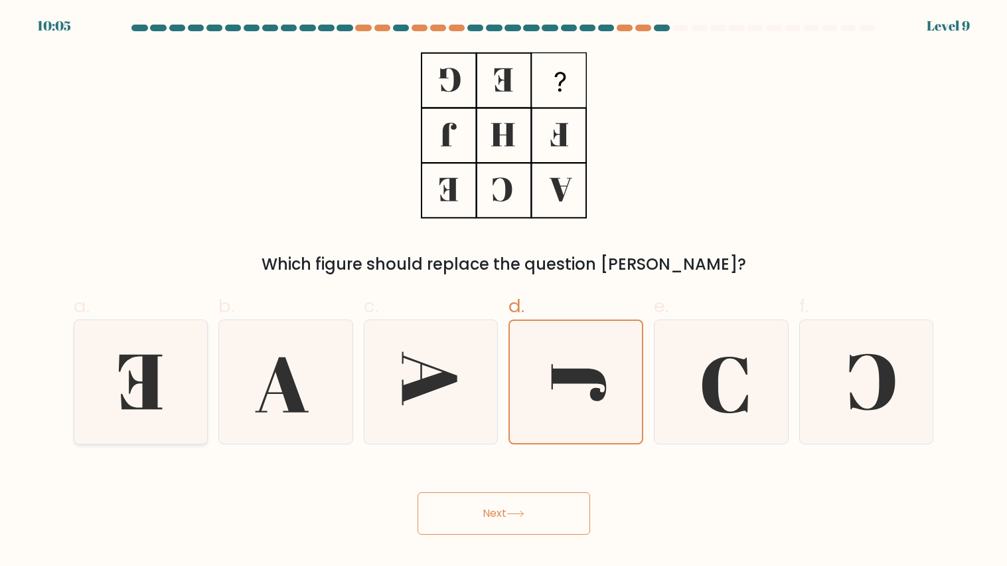
click at [504, 292] on input "a." at bounding box center [504, 287] width 1 height 9
radio input "true"
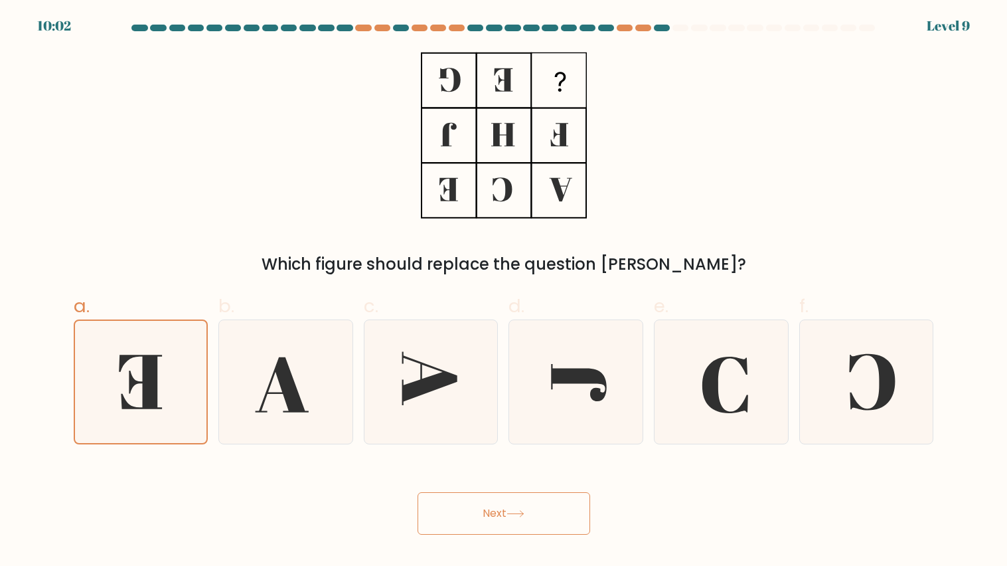
click at [526, 481] on div "Next" at bounding box center [504, 497] width 877 height 74
drag, startPoint x: 524, startPoint y: 509, endPoint x: 520, endPoint y: 499, distance: 11.3
click at [520, 485] on button "Next" at bounding box center [504, 513] width 173 height 43
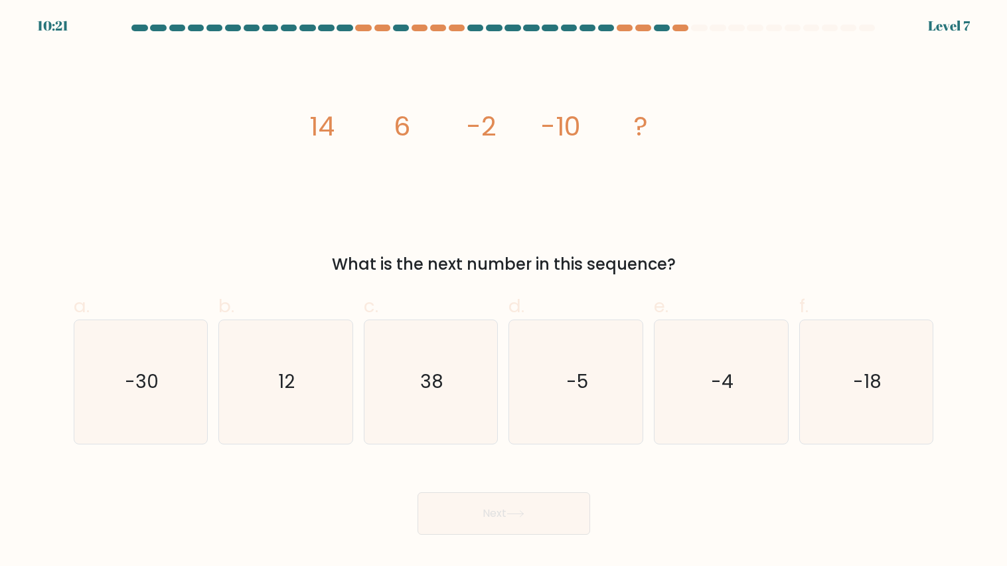
click at [667, 103] on icon "image/svg+xml 14 6 -2 -10 ?" at bounding box center [504, 135] width 398 height 170
drag, startPoint x: 920, startPoint y: 368, endPoint x: 851, endPoint y: 417, distance: 85.3
click at [918, 370] on icon "-18" at bounding box center [867, 382] width 124 height 124
click at [505, 292] on input "f. -18" at bounding box center [504, 287] width 1 height 9
radio input "true"
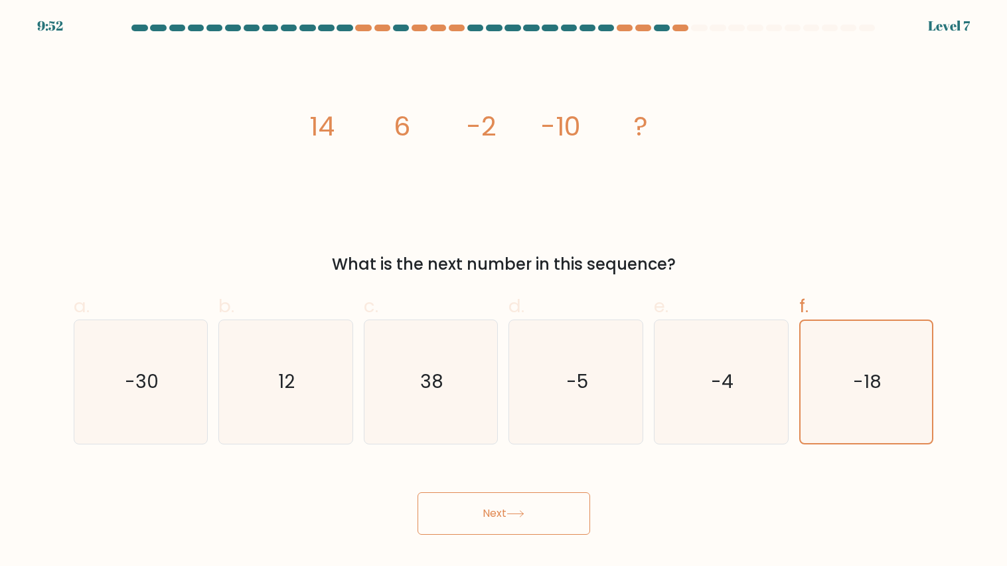
click at [561, 485] on button "Next" at bounding box center [504, 513] width 173 height 43
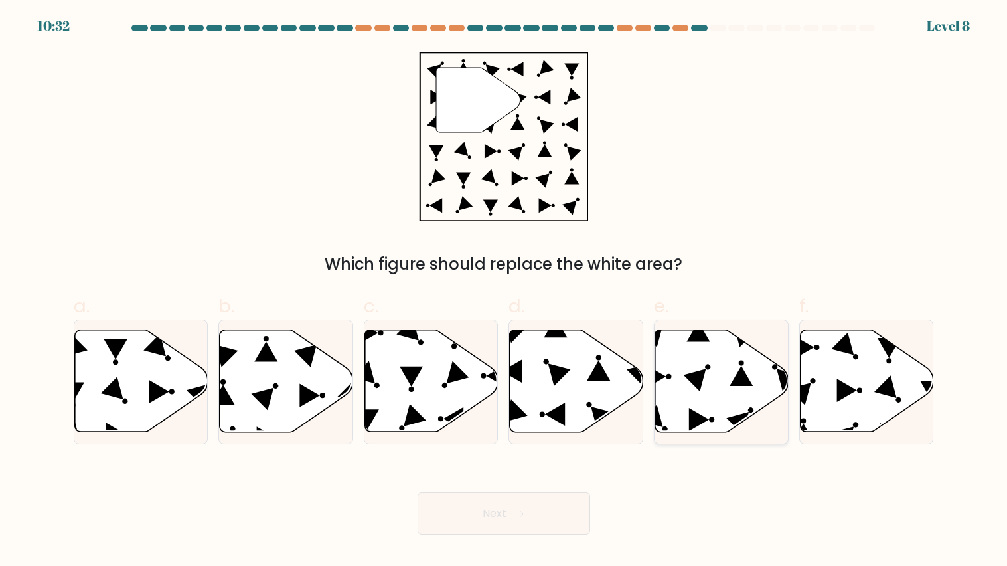
click at [701, 389] on icon at bounding box center [721, 381] width 133 height 104
click at [505, 292] on input "e." at bounding box center [504, 287] width 1 height 9
radio input "true"
click at [435, 373] on icon at bounding box center [431, 381] width 133 height 102
click at [504, 292] on input "c." at bounding box center [504, 287] width 1 height 9
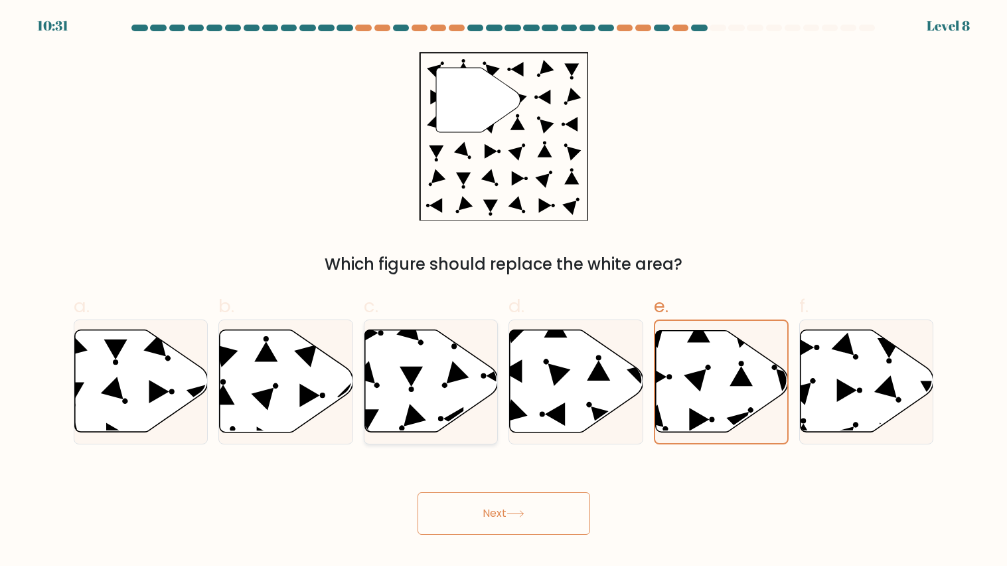
radio input "true"
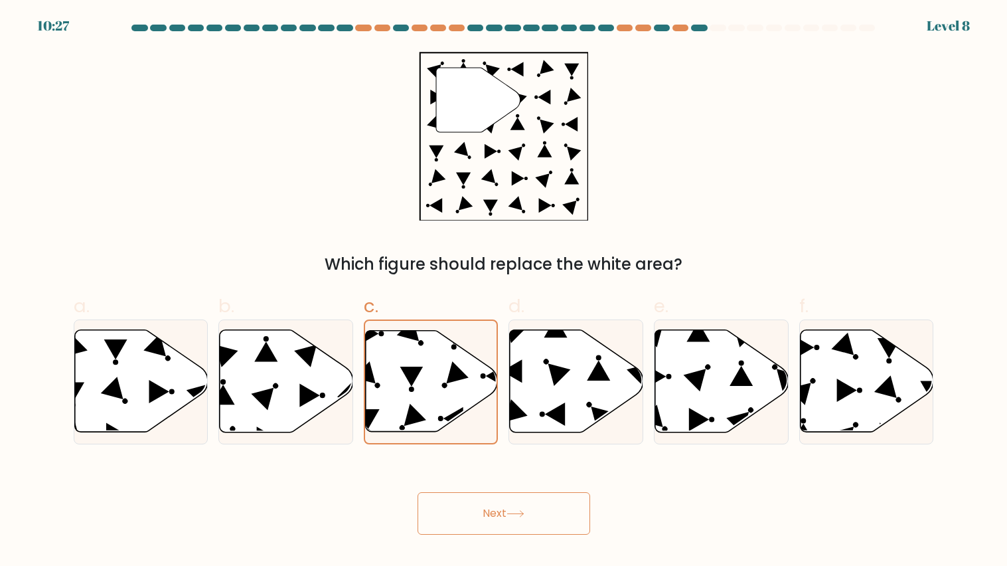
drag, startPoint x: 533, startPoint y: 527, endPoint x: 499, endPoint y: 529, distance: 33.9
click at [510, 485] on button "Next" at bounding box center [504, 513] width 173 height 43
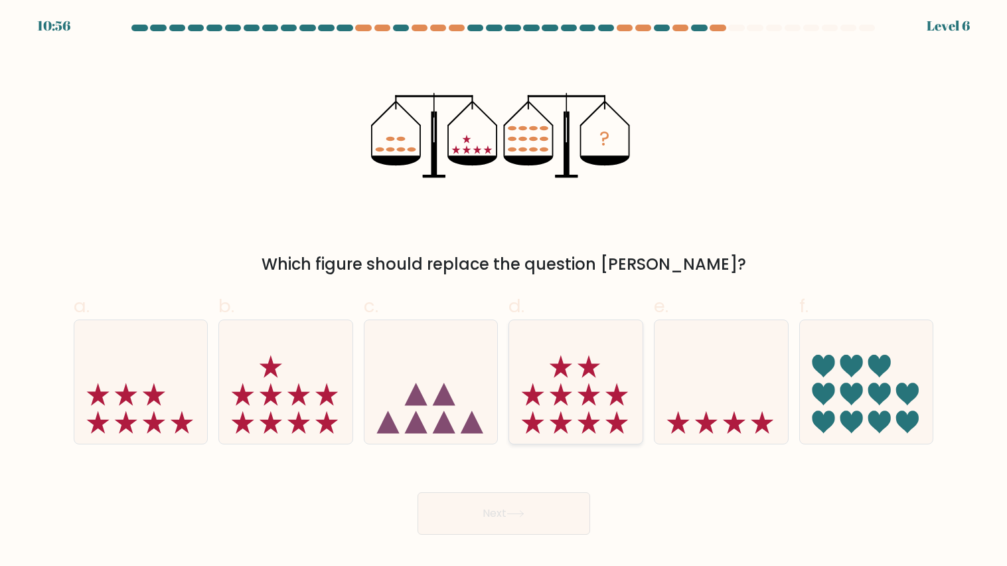
drag, startPoint x: 596, startPoint y: 397, endPoint x: 568, endPoint y: 418, distance: 34.1
click at [594, 395] on icon at bounding box center [575, 382] width 133 height 110
click at [505, 292] on input "d." at bounding box center [504, 287] width 1 height 9
radio input "true"
click at [495, 485] on button "Next" at bounding box center [504, 513] width 173 height 43
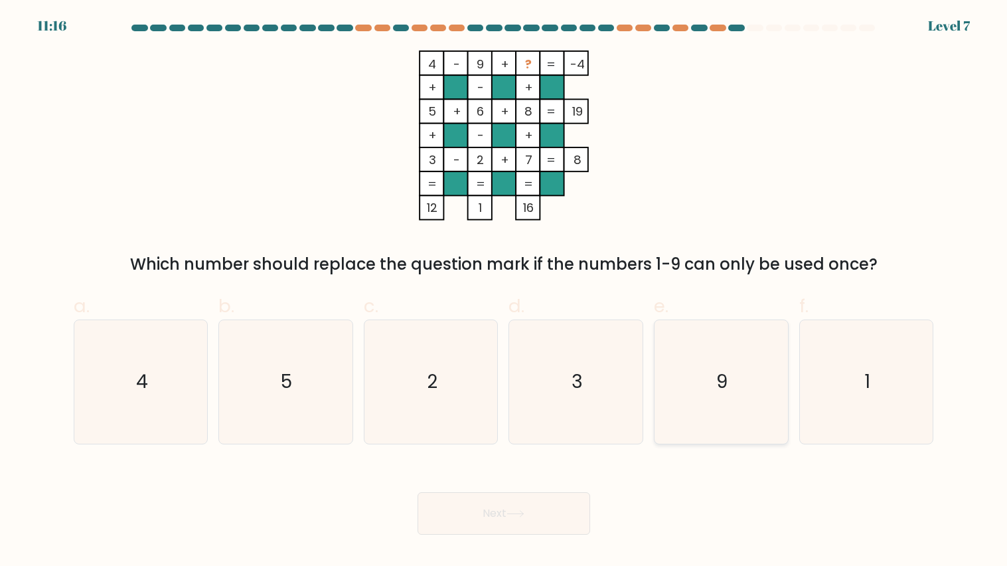
drag, startPoint x: 863, startPoint y: 375, endPoint x: 758, endPoint y: 408, distance: 109.9
click at [861, 371] on icon "1" at bounding box center [867, 382] width 124 height 124
click at [505, 292] on input "f. 1" at bounding box center [504, 287] width 1 height 9
radio input "true"
click at [538, 485] on button "Next" at bounding box center [504, 513] width 173 height 43
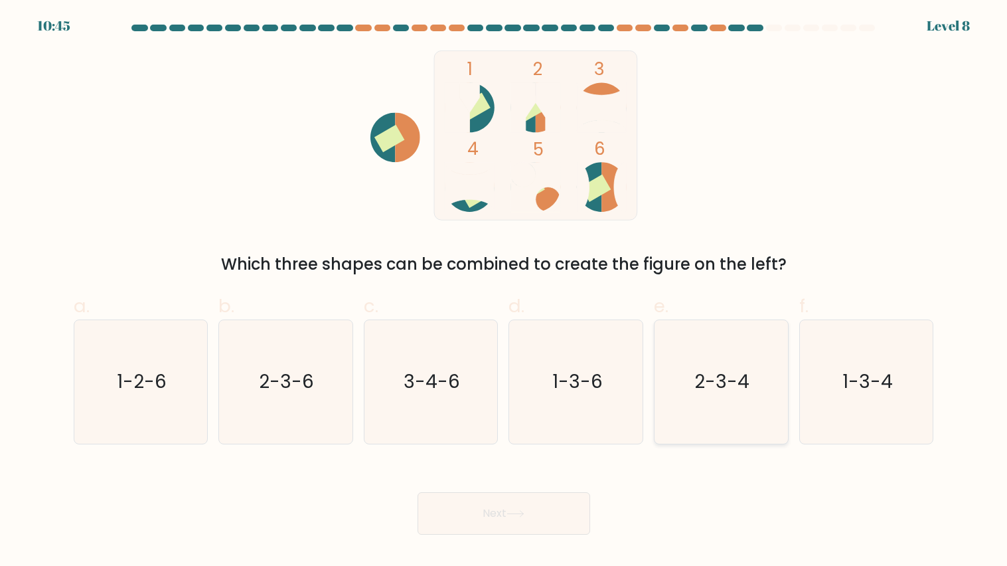
click at [705, 373] on text "2-3-4" at bounding box center [722, 382] width 55 height 26
click at [505, 292] on input "e. 2-3-4" at bounding box center [504, 287] width 1 height 9
radio input "true"
click at [527, 485] on button "Next" at bounding box center [504, 513] width 173 height 43
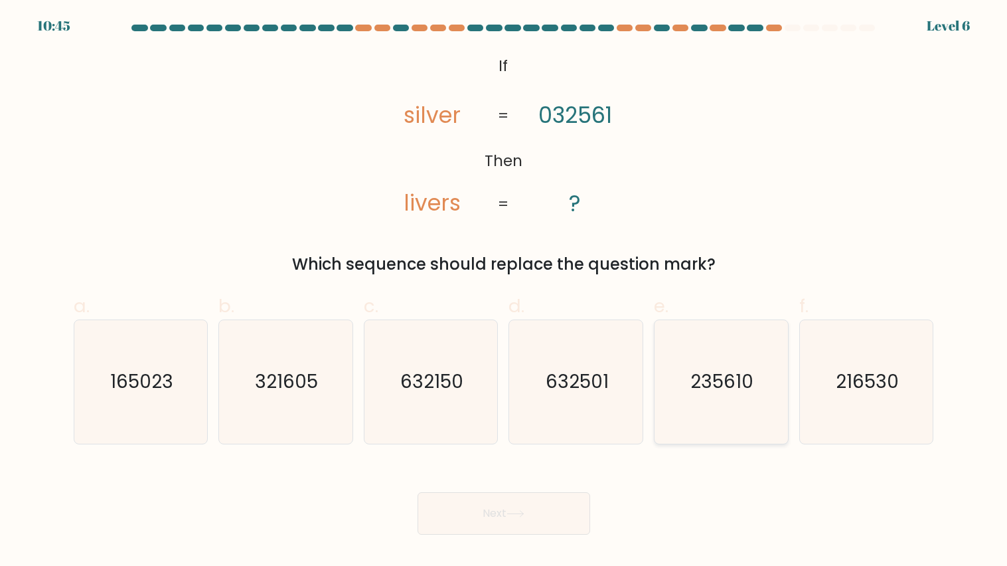
click at [755, 406] on icon "235610" at bounding box center [721, 382] width 124 height 124
click at [505, 292] on input "e. 235610" at bounding box center [504, 287] width 1 height 9
radio input "true"
click at [562, 485] on button "Next" at bounding box center [504, 513] width 173 height 43
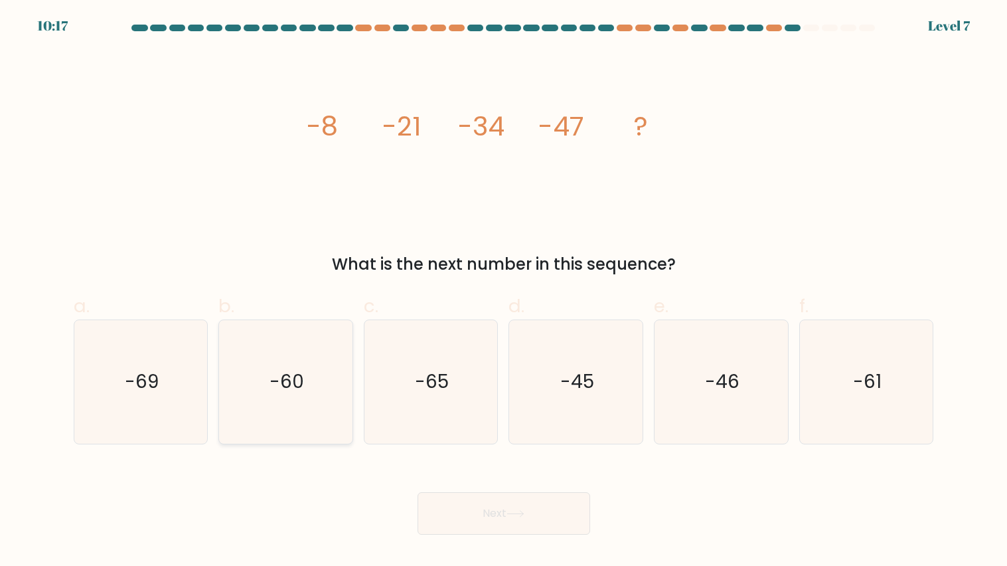
click at [331, 344] on icon "-60" at bounding box center [286, 382] width 124 height 124
click at [504, 292] on input "b. -60" at bounding box center [504, 287] width 1 height 9
radio input "true"
drag, startPoint x: 553, startPoint y: 504, endPoint x: 553, endPoint y: 491, distance: 12.6
click at [553, 485] on button "Next" at bounding box center [504, 513] width 173 height 43
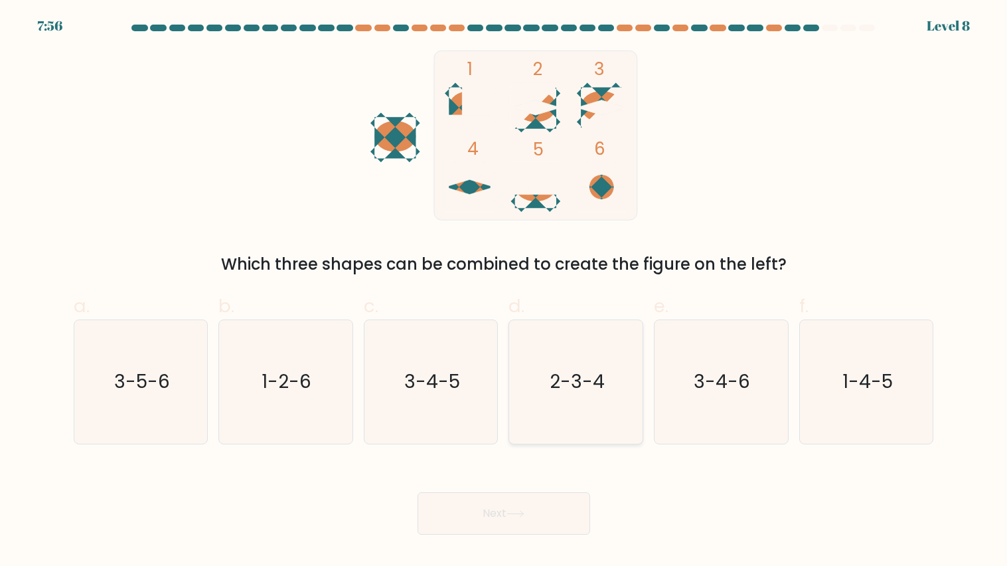
click at [621, 353] on icon "2-3-4" at bounding box center [577, 382] width 124 height 124
click at [505, 292] on input "d. 2-3-4" at bounding box center [504, 287] width 1 height 9
radio input "true"
drag, startPoint x: 568, startPoint y: 513, endPoint x: 572, endPoint y: 507, distance: 7.2
click at [570, 485] on button "Next" at bounding box center [504, 513] width 173 height 43
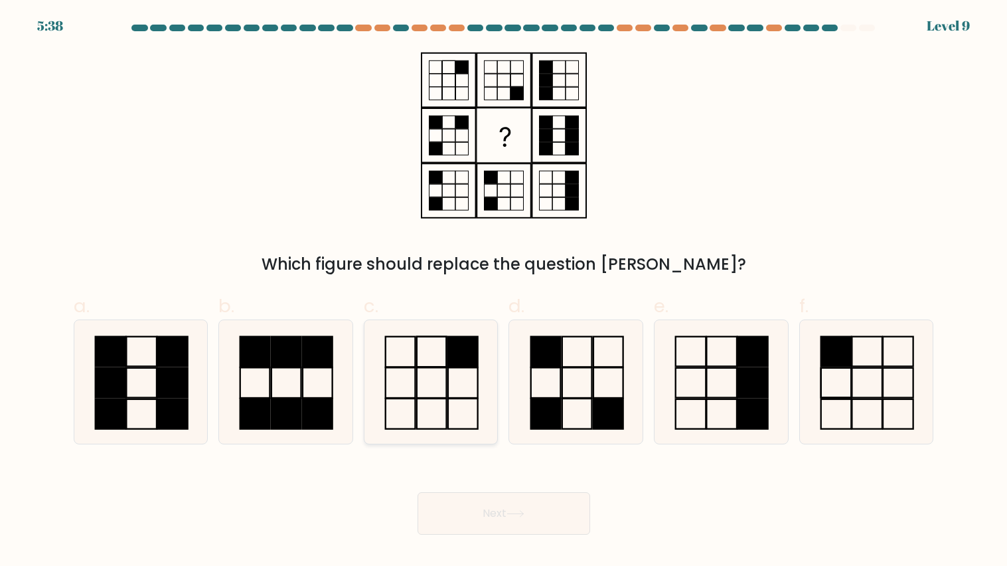
click at [474, 392] on icon at bounding box center [431, 382] width 124 height 124
click at [504, 292] on input "c." at bounding box center [504, 287] width 1 height 9
radio input "true"
drag, startPoint x: 323, startPoint y: 400, endPoint x: 400, endPoint y: 436, distance: 85.6
click at [325, 398] on icon at bounding box center [286, 382] width 124 height 124
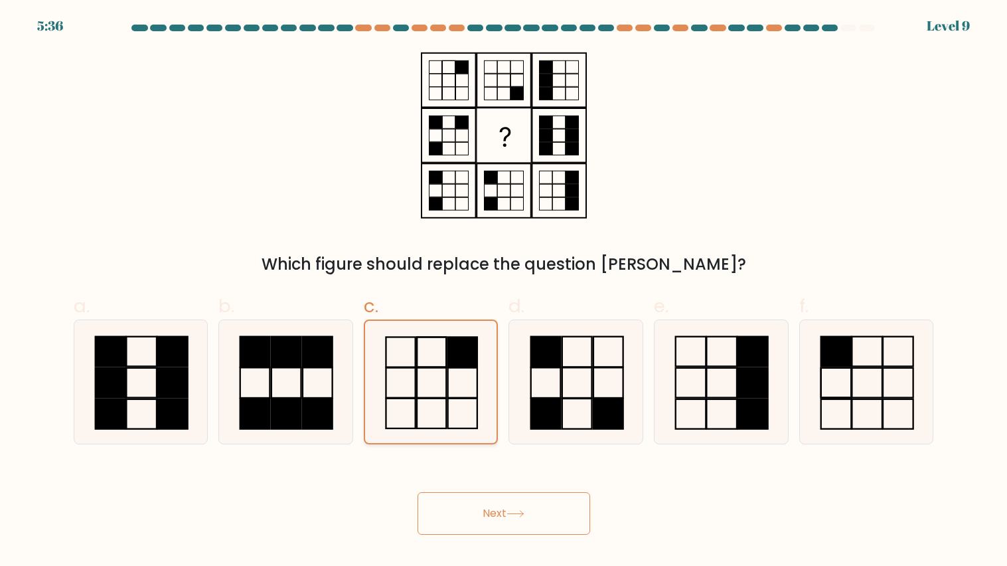
click at [504, 292] on input "b." at bounding box center [504, 287] width 1 height 9
radio input "true"
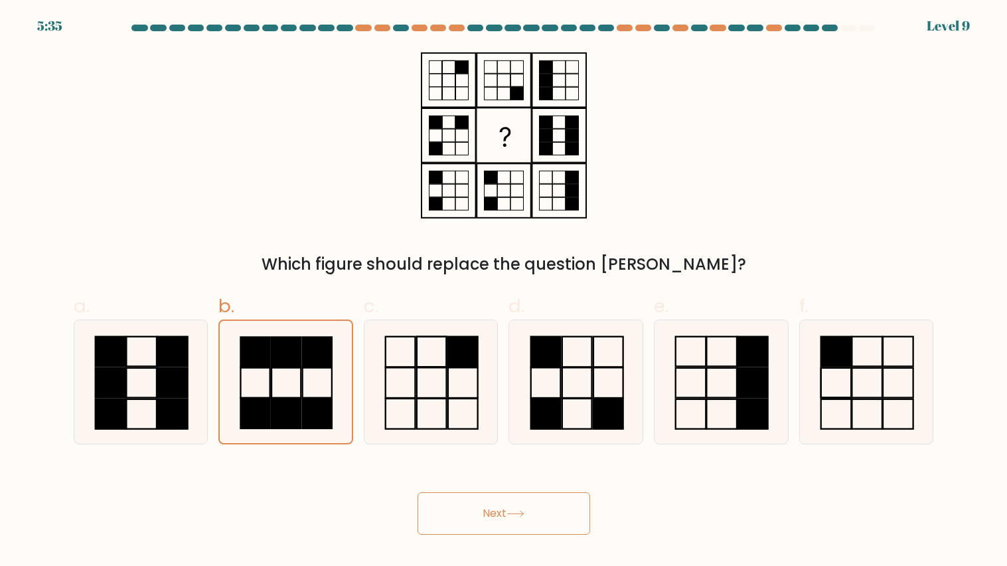
click at [490, 485] on button "Next" at bounding box center [504, 513] width 173 height 43
click at [493, 481] on div "Next" at bounding box center [504, 497] width 877 height 74
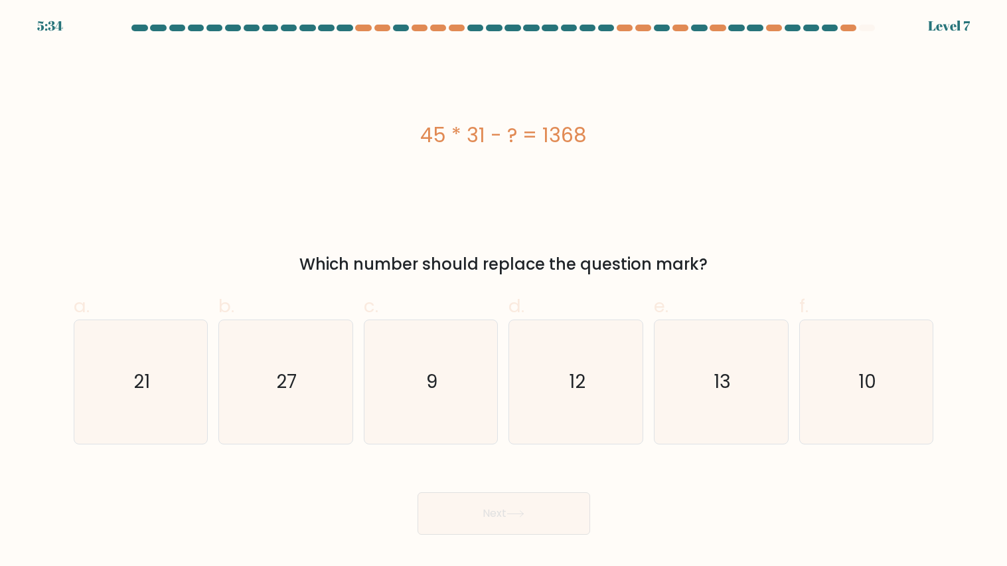
click at [452, 485] on button "Next" at bounding box center [504, 513] width 173 height 43
drag, startPoint x: 325, startPoint y: 372, endPoint x: 357, endPoint y: 430, distance: 66.0
click at [327, 368] on icon "27" at bounding box center [286, 382] width 124 height 124
click at [504, 292] on input "b. 27" at bounding box center [504, 287] width 1 height 9
radio input "true"
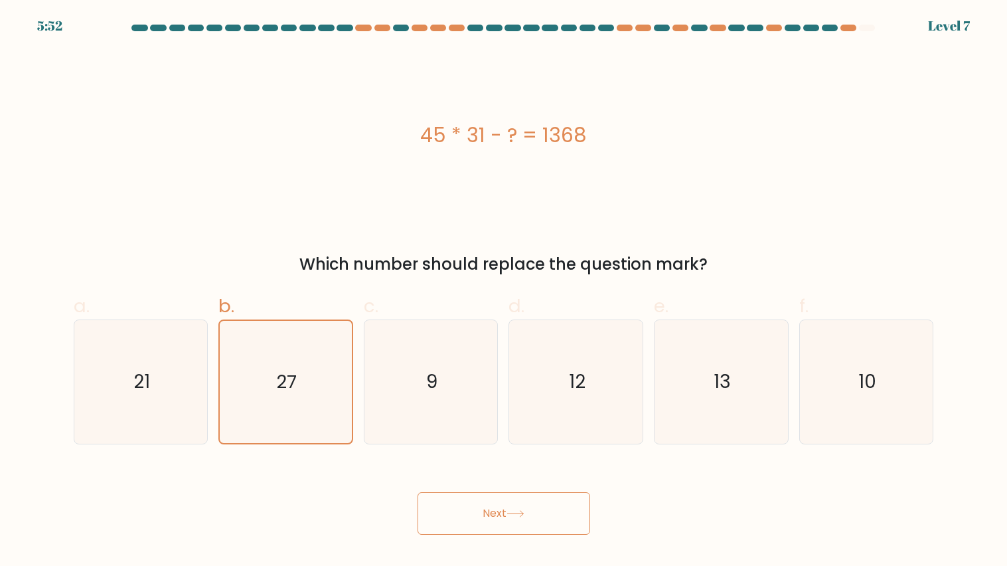
click at [537, 485] on button "Next" at bounding box center [504, 513] width 173 height 43
